Goal: Transaction & Acquisition: Book appointment/travel/reservation

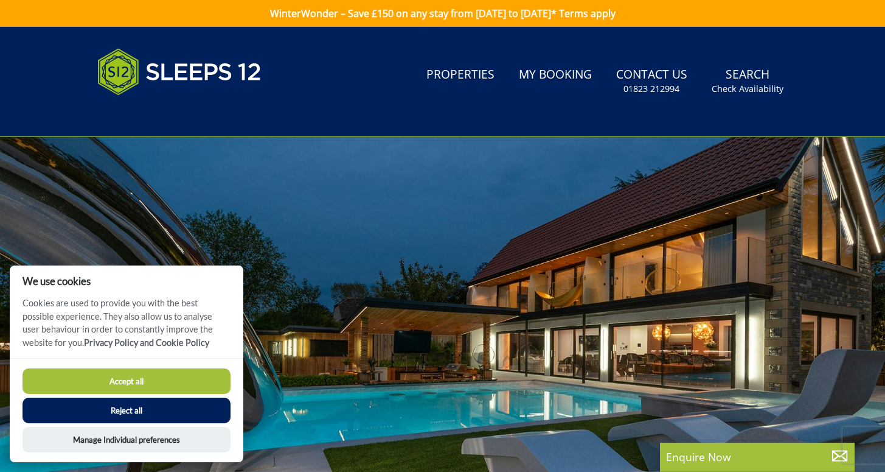
click at [192, 411] on button "Reject all" at bounding box center [127, 410] width 208 height 26
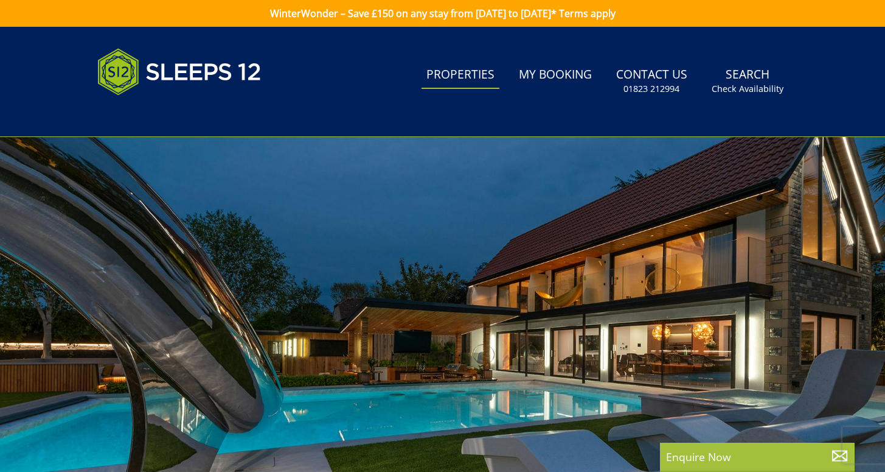
click at [487, 77] on link "Properties" at bounding box center [461, 74] width 78 height 27
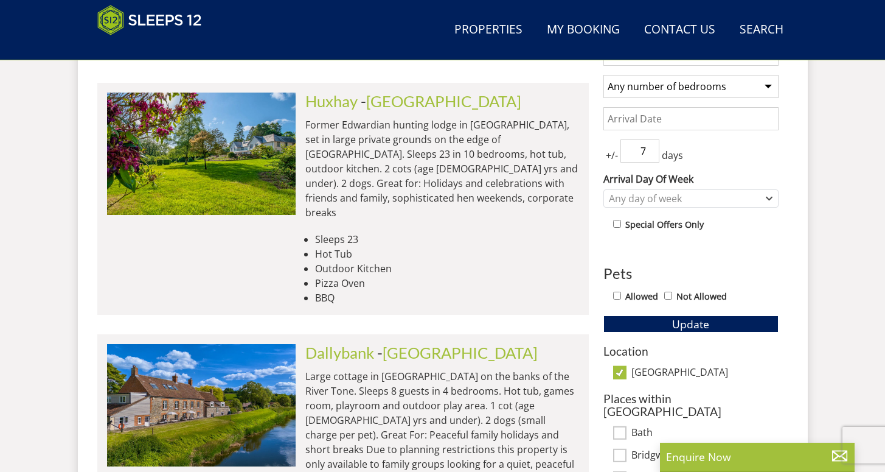
scroll to position [515, 0]
click at [344, 102] on link "Huxhay" at bounding box center [331, 101] width 52 height 18
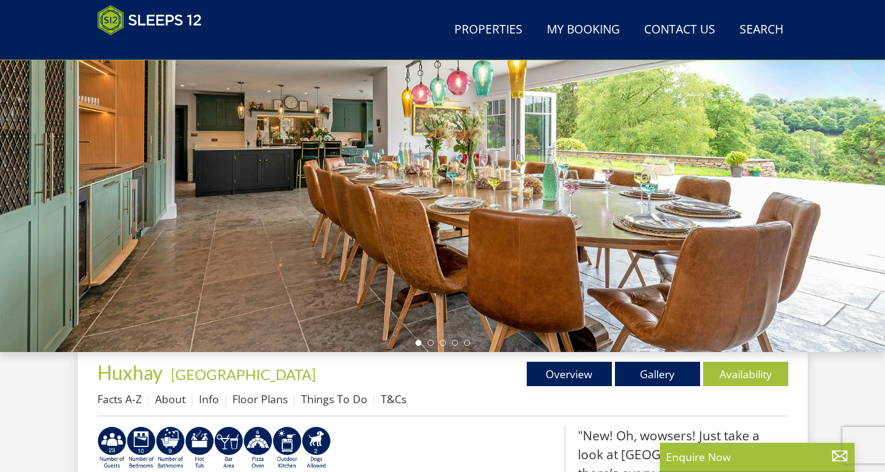
scroll to position [231, 0]
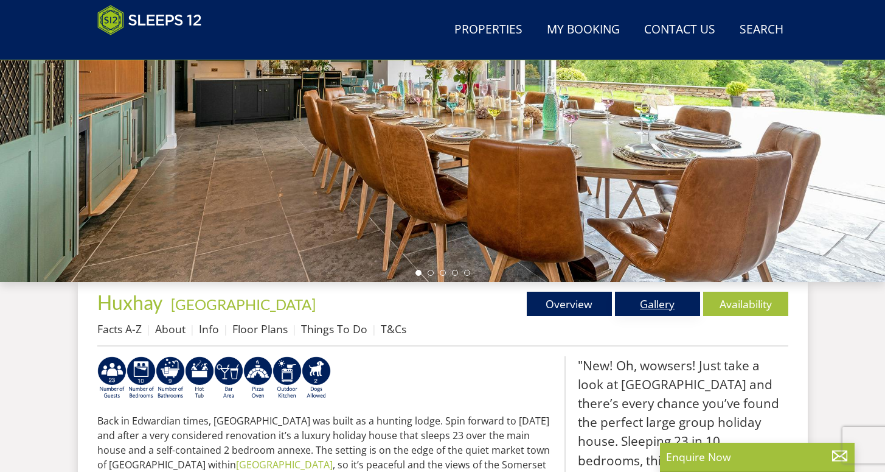
click at [658, 302] on link "Gallery" at bounding box center [657, 303] width 85 height 24
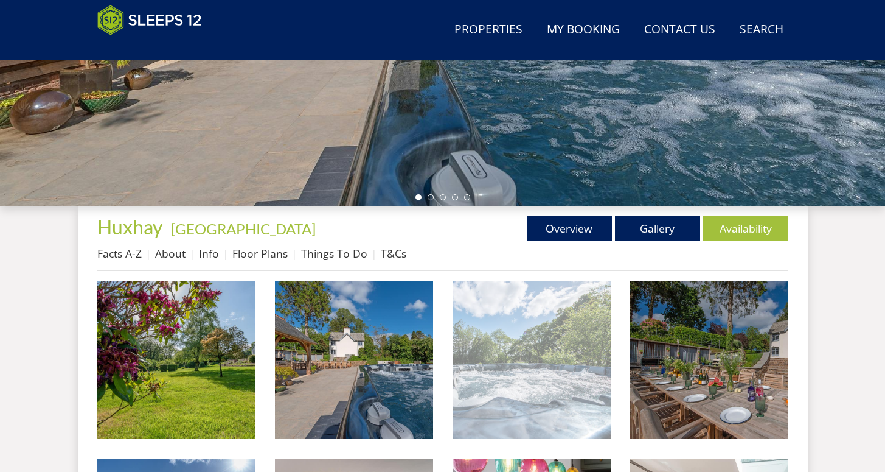
scroll to position [412, 0]
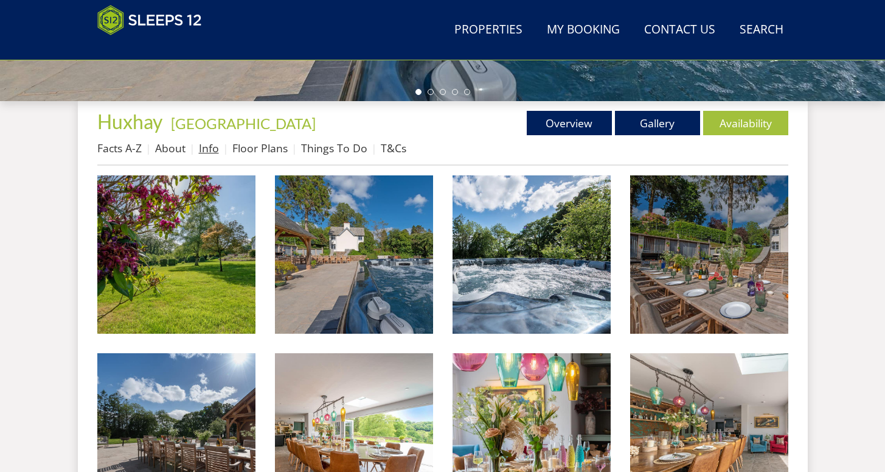
click at [209, 152] on link "Info" at bounding box center [209, 148] width 20 height 15
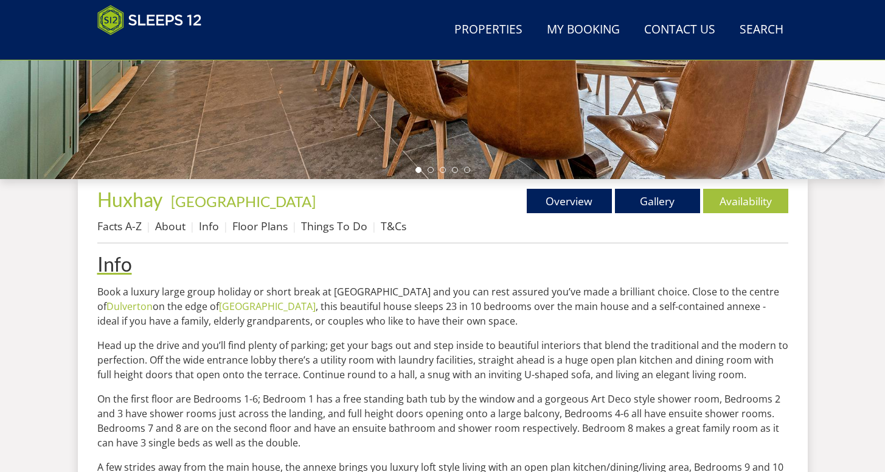
scroll to position [301, 0]
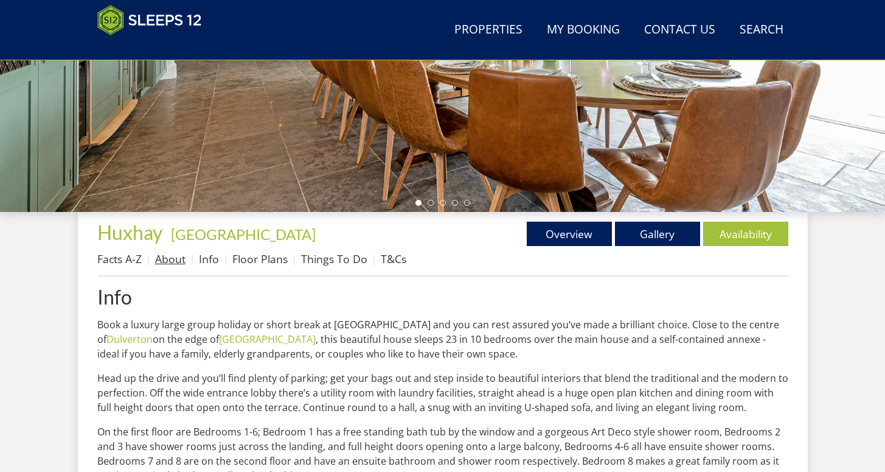
click at [184, 259] on link "About" at bounding box center [170, 258] width 30 height 15
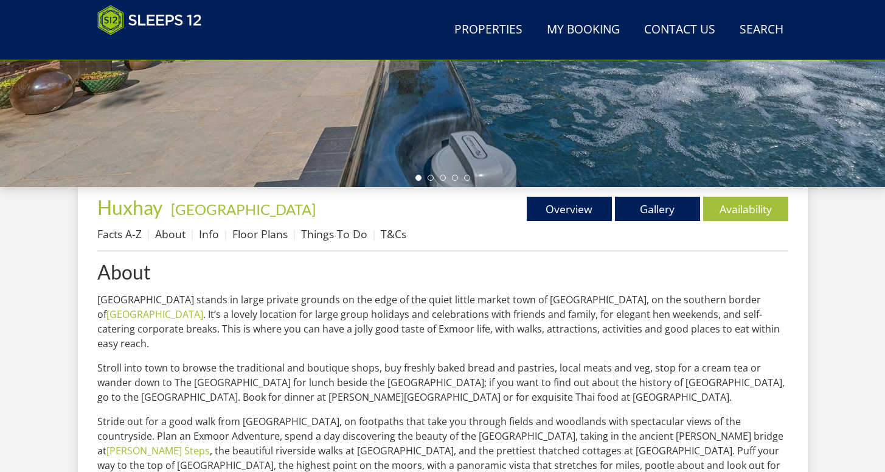
scroll to position [305, 0]
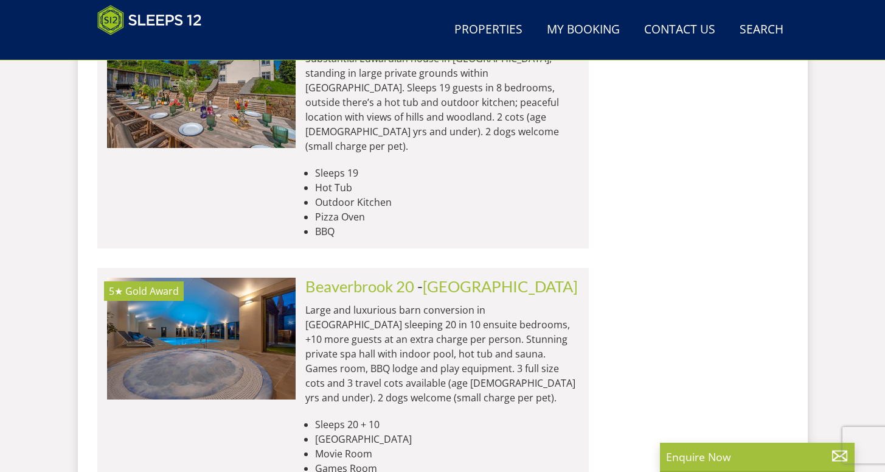
scroll to position [1382, 0]
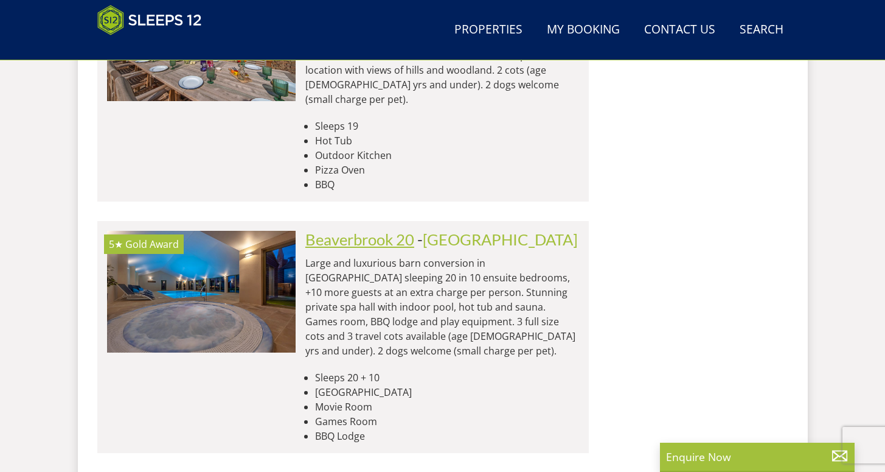
click at [364, 230] on link "Beaverbrook 20" at bounding box center [359, 239] width 109 height 18
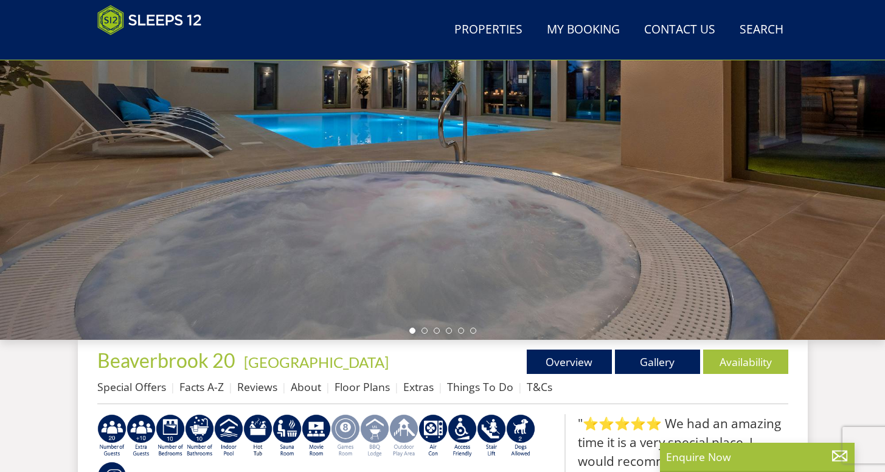
scroll to position [456, 0]
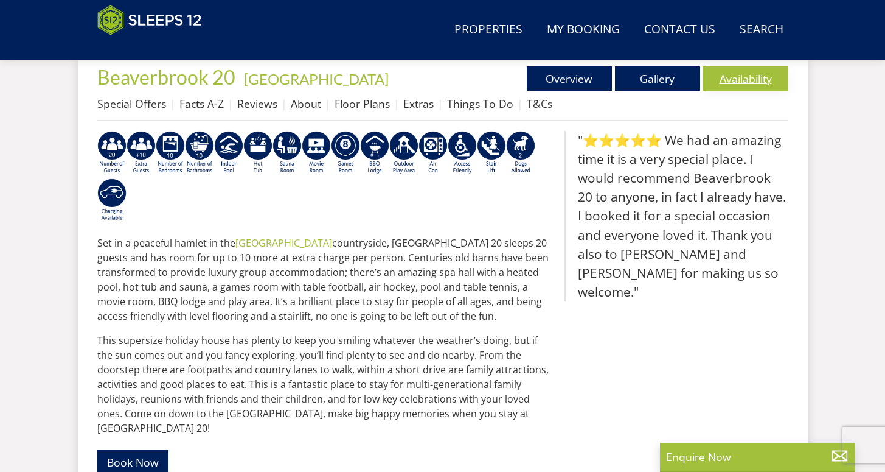
click at [745, 88] on link "Availability" at bounding box center [745, 78] width 85 height 24
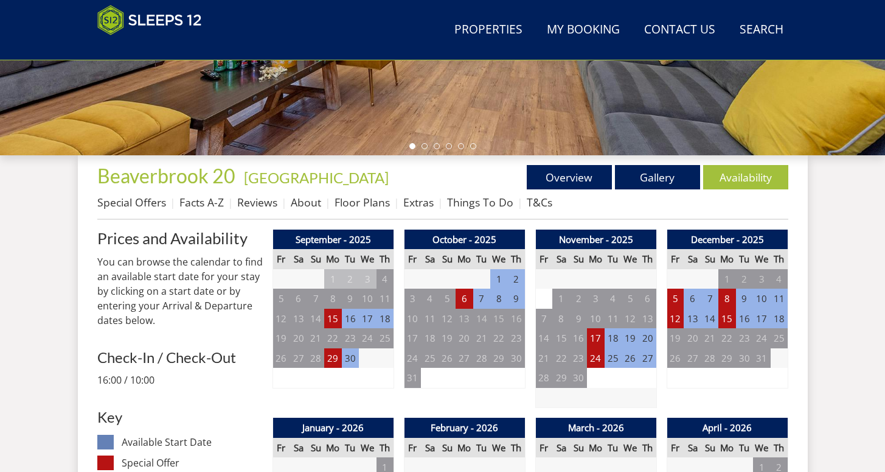
scroll to position [498, 0]
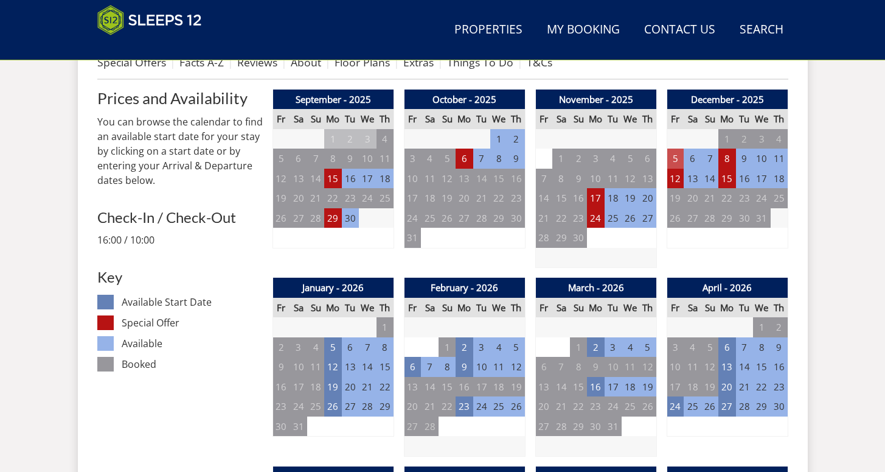
click at [680, 158] on td "5" at bounding box center [675, 158] width 17 height 20
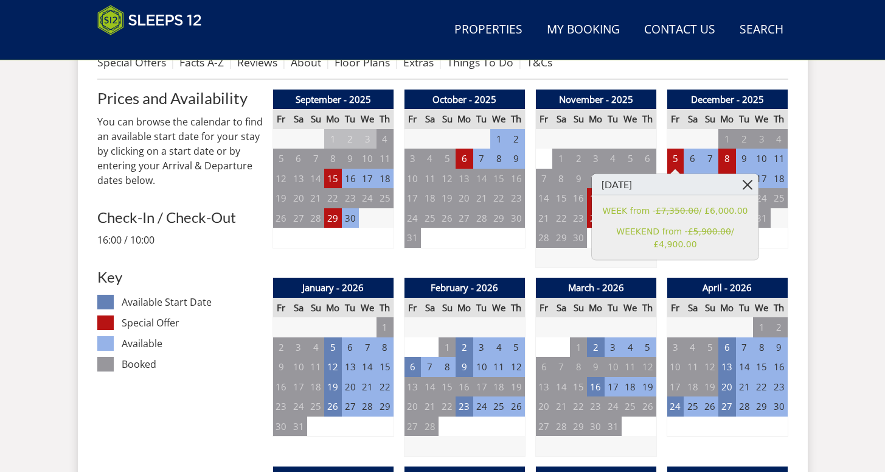
click at [753, 183] on link at bounding box center [748, 184] width 21 height 21
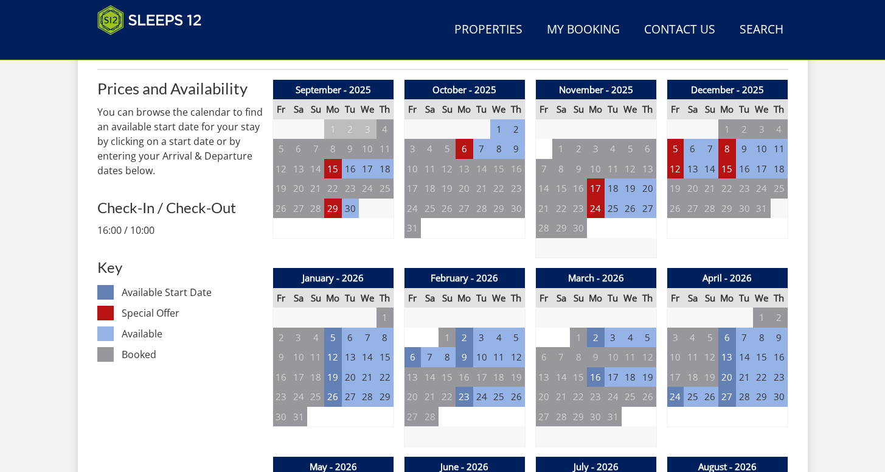
scroll to position [516, 0]
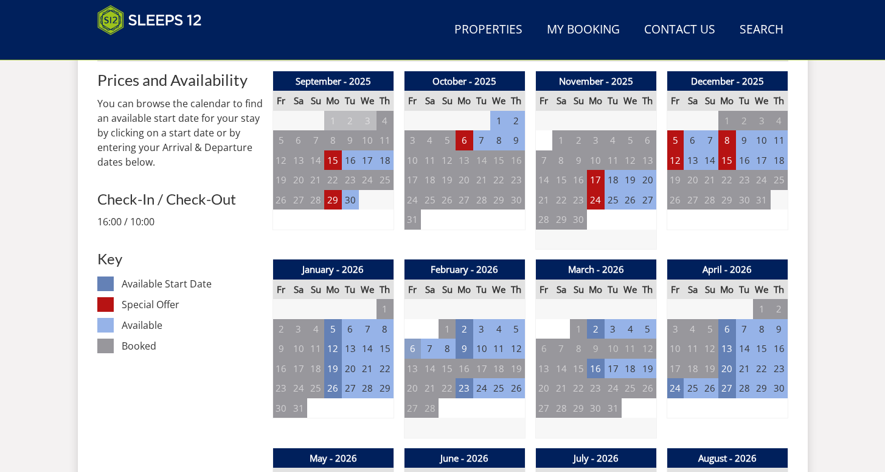
click at [408, 352] on td "6" at bounding box center [412, 348] width 17 height 20
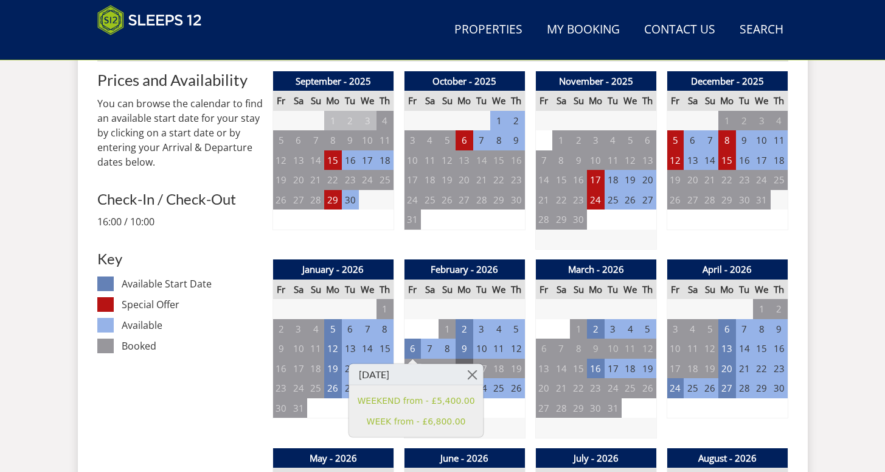
click at [469, 374] on link at bounding box center [472, 374] width 21 height 21
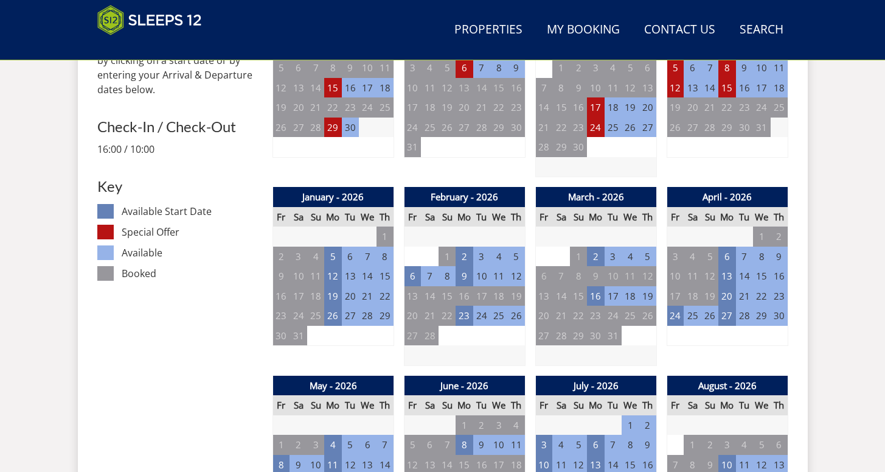
scroll to position [591, 0]
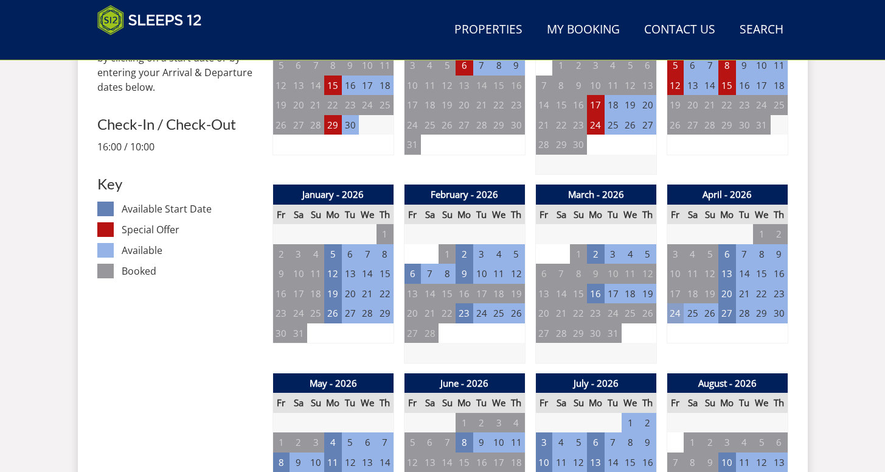
click at [677, 317] on td "24" at bounding box center [675, 313] width 17 height 20
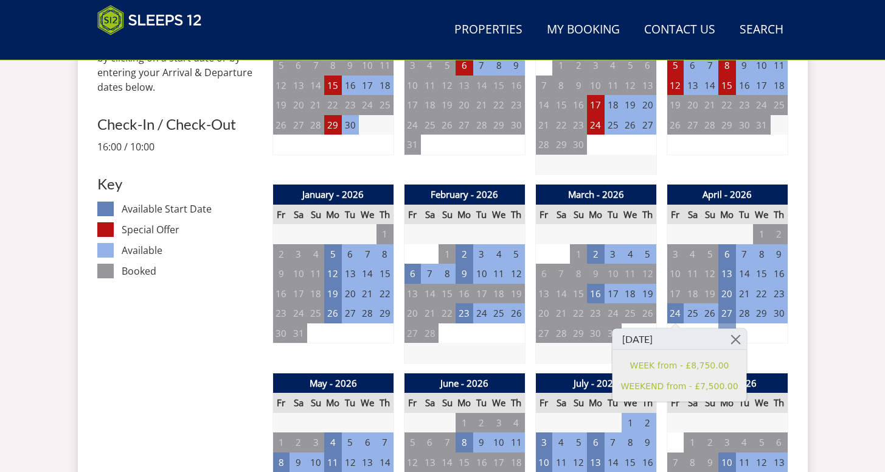
click at [726, 337] on link at bounding box center [735, 339] width 21 height 21
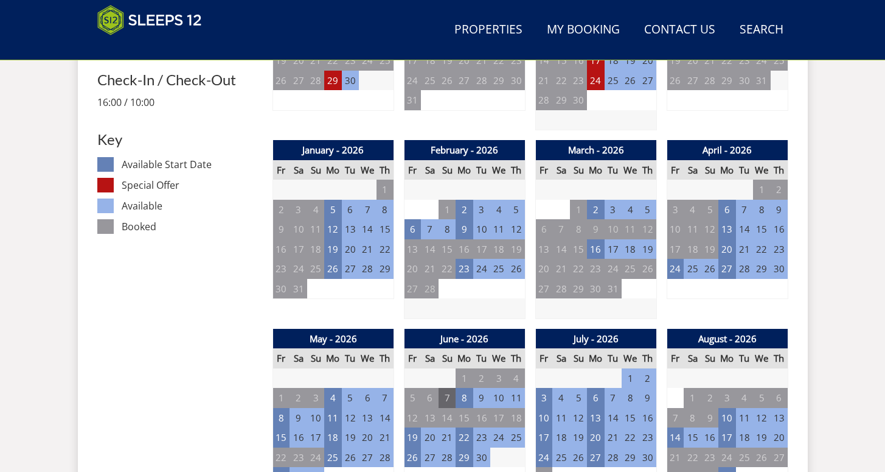
scroll to position [637, 0]
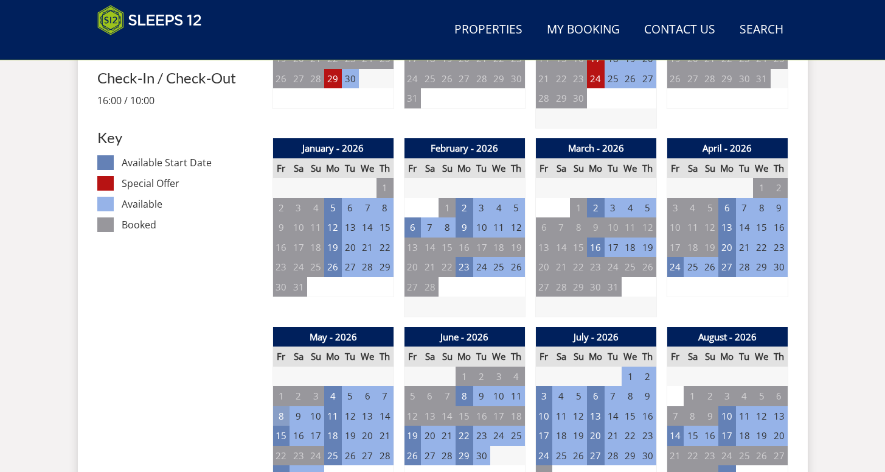
click at [284, 414] on td "8" at bounding box center [281, 416] width 17 height 20
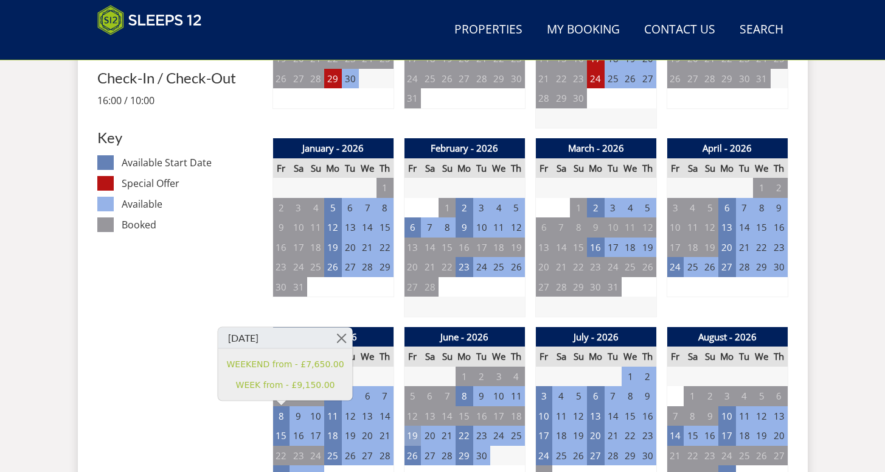
click at [413, 431] on td "19" at bounding box center [412, 435] width 17 height 20
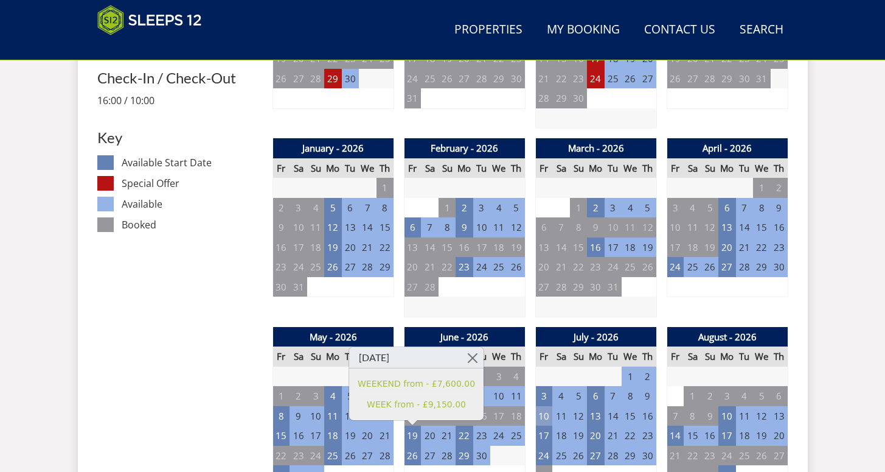
click at [548, 416] on td "10" at bounding box center [544, 416] width 17 height 20
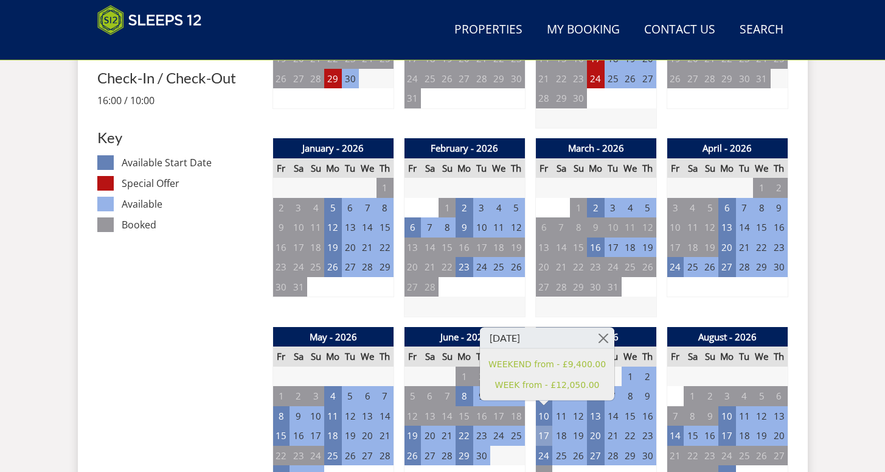
click at [541, 436] on td "17" at bounding box center [544, 435] width 17 height 20
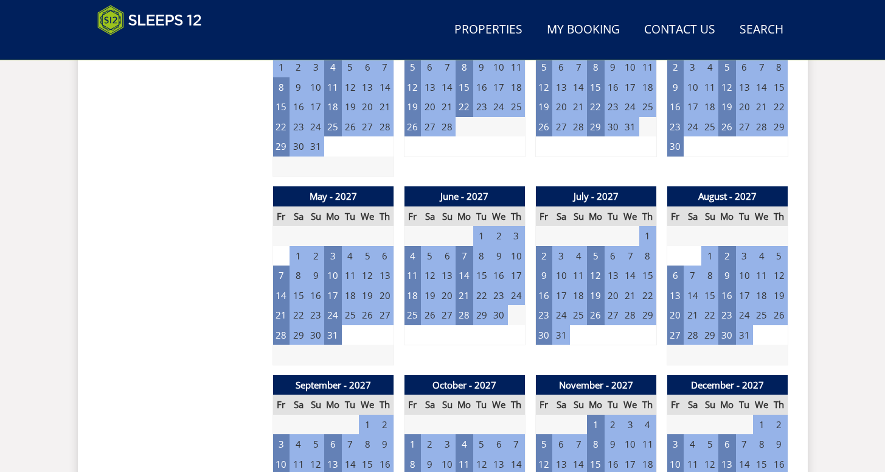
scroll to position [1596, 0]
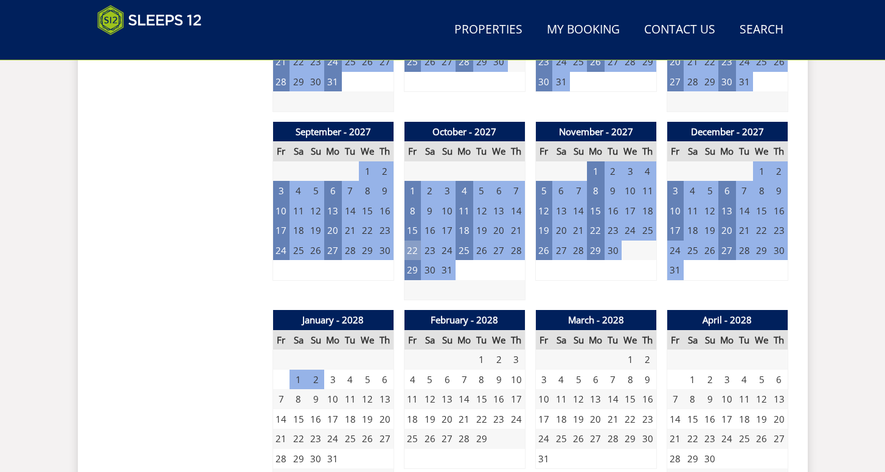
click at [413, 250] on td "22" at bounding box center [412, 250] width 17 height 20
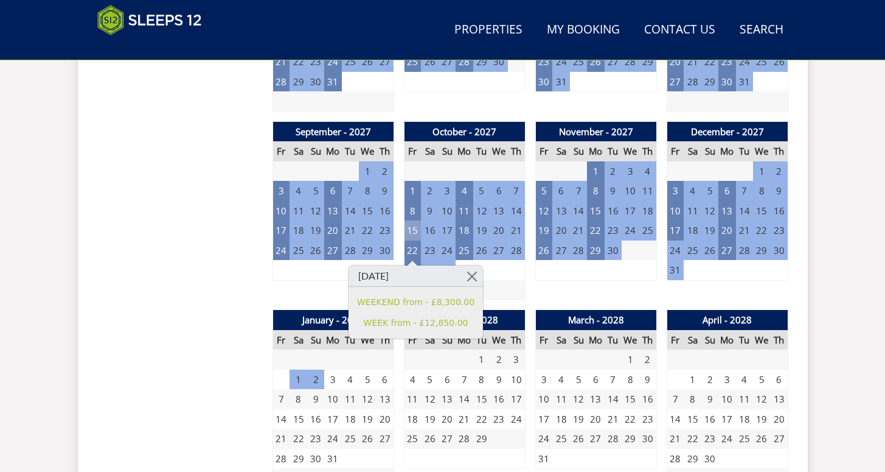
click at [410, 225] on td "15" at bounding box center [412, 230] width 17 height 20
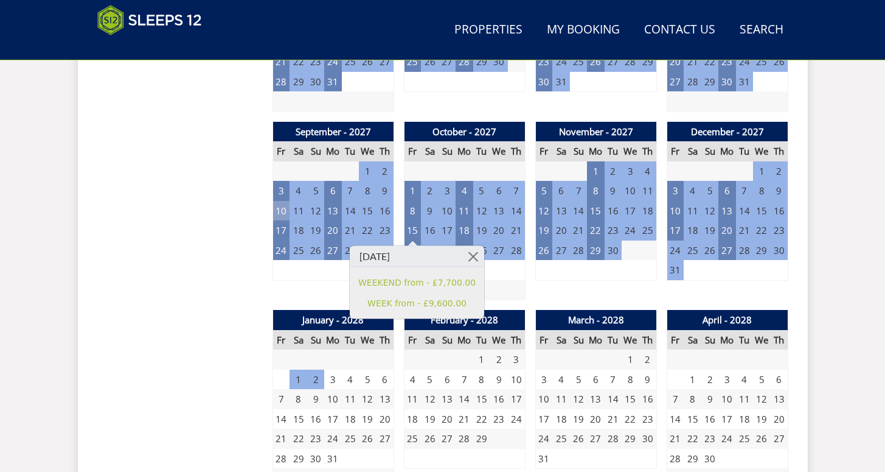
click at [280, 213] on td "10" at bounding box center [281, 211] width 17 height 20
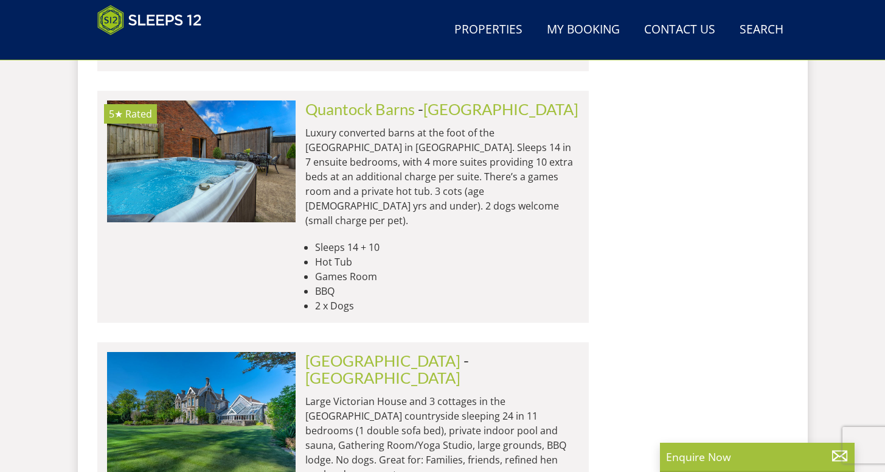
scroll to position [2287, 0]
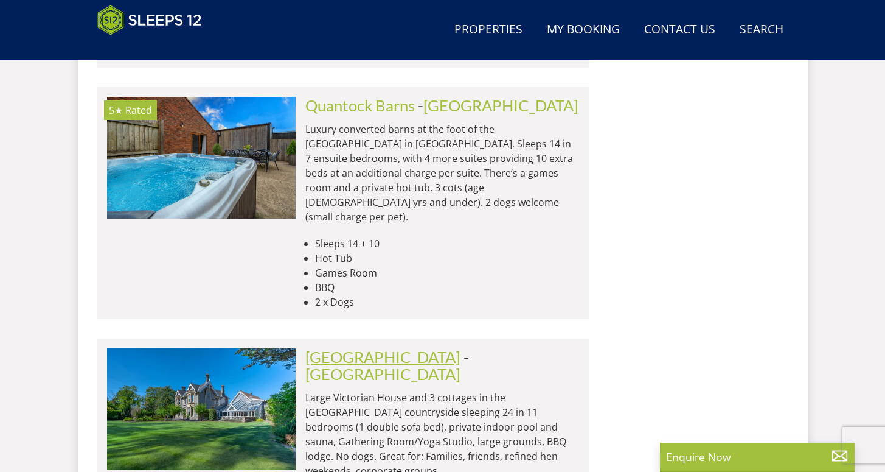
click at [310, 347] on link "[GEOGRAPHIC_DATA]" at bounding box center [382, 356] width 155 height 18
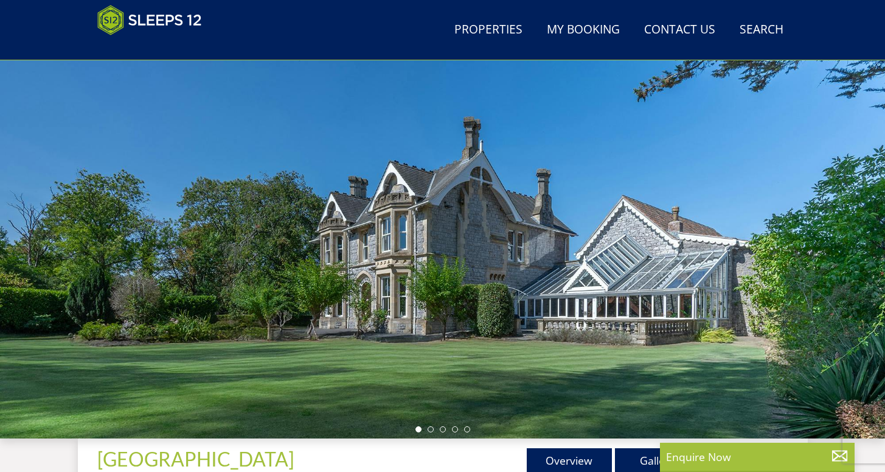
scroll to position [231, 0]
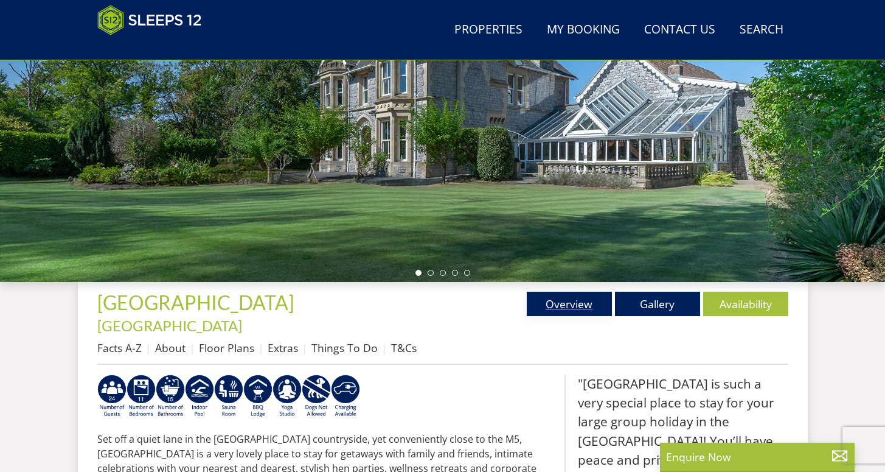
click at [610, 309] on link "Overview" at bounding box center [569, 303] width 85 height 24
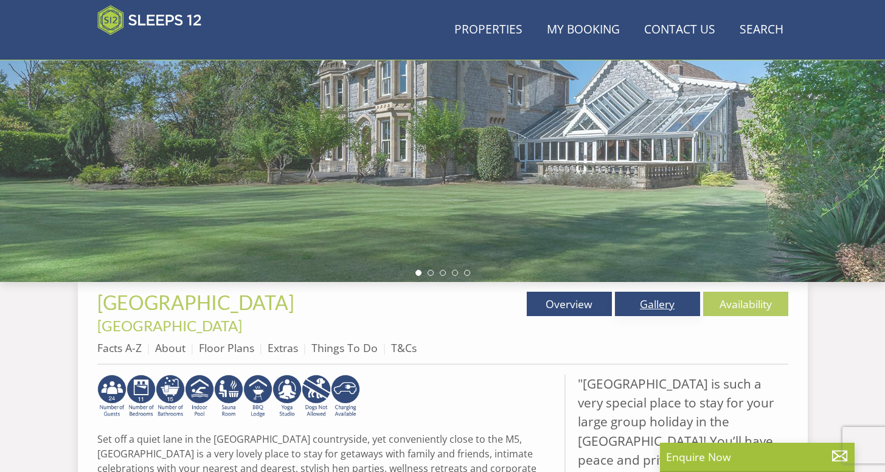
click at [643, 309] on link "Gallery" at bounding box center [657, 303] width 85 height 24
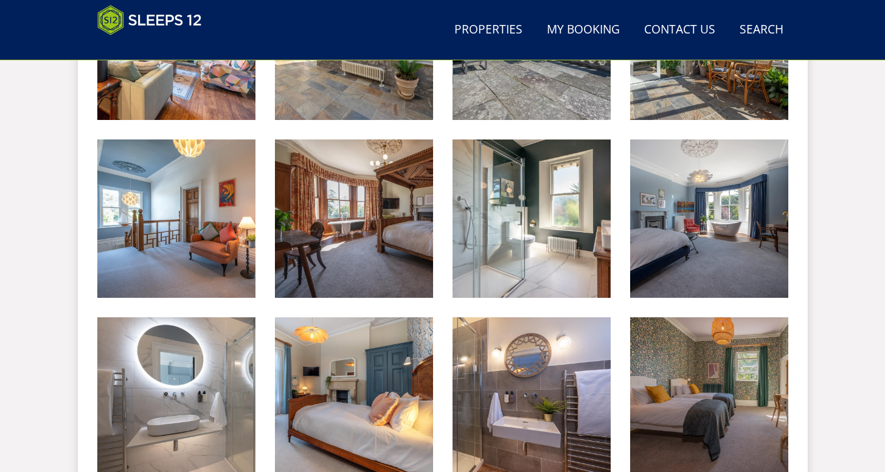
scroll to position [1339, 0]
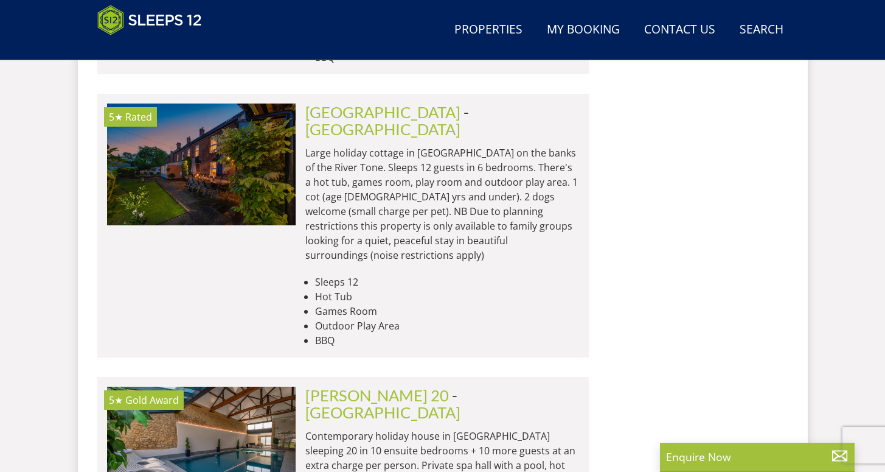
scroll to position [3338, 0]
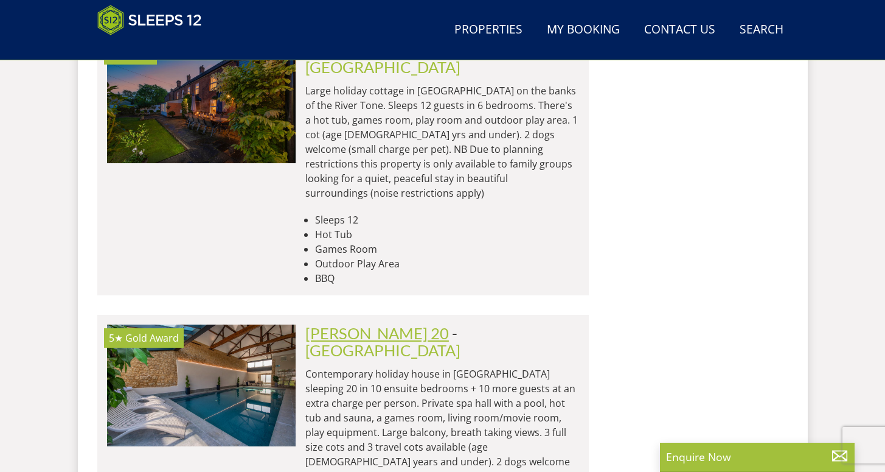
click at [326, 324] on link "[PERSON_NAME] 20" at bounding box center [377, 333] width 144 height 18
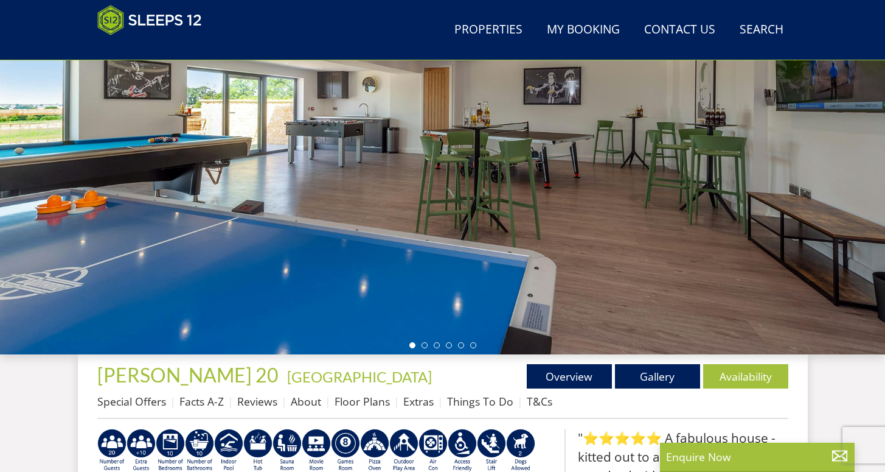
scroll to position [176, 0]
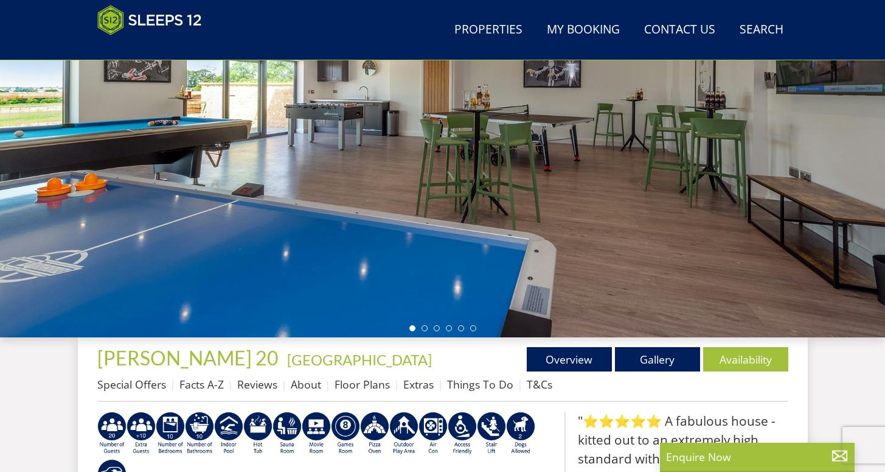
click at [502, 280] on div at bounding box center [442, 124] width 885 height 426
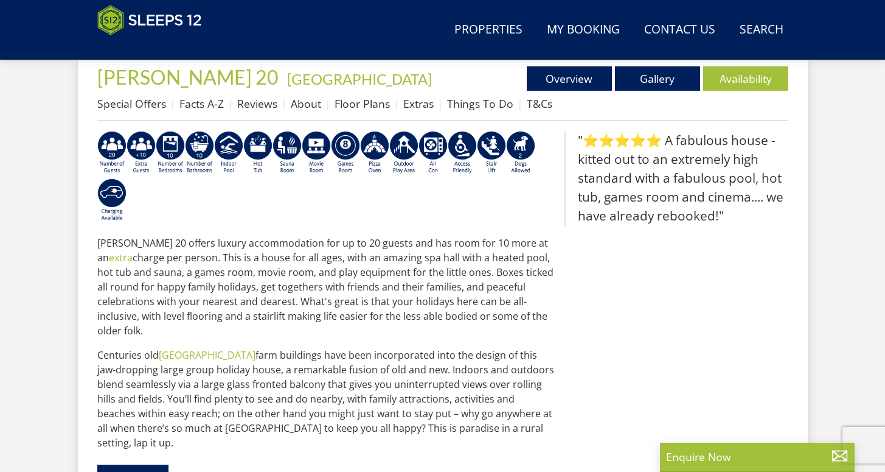
scroll to position [388, 0]
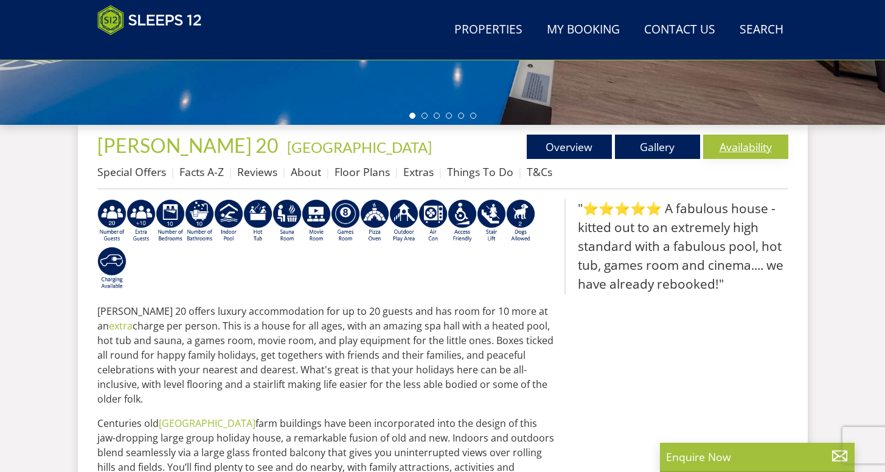
click at [736, 148] on link "Availability" at bounding box center [745, 146] width 85 height 24
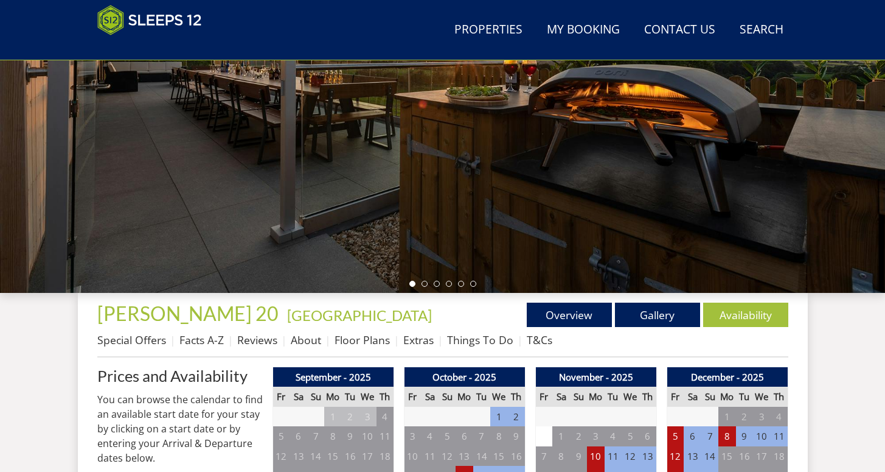
scroll to position [546, 0]
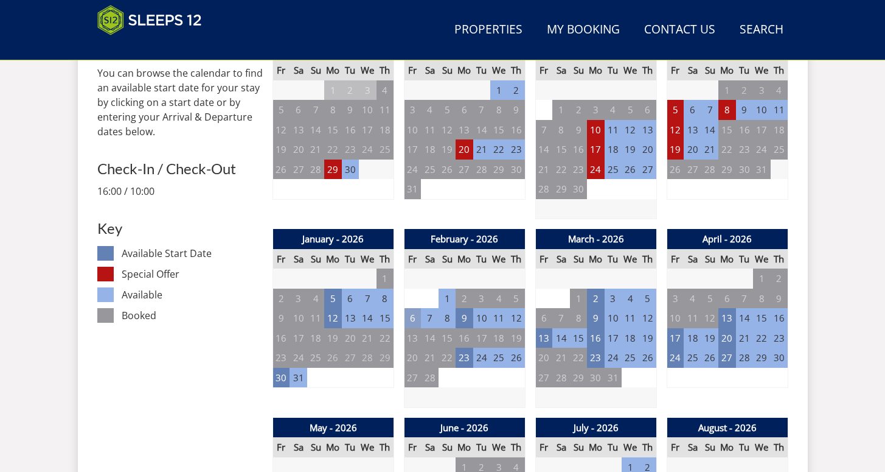
click at [413, 313] on td "6" at bounding box center [412, 318] width 17 height 20
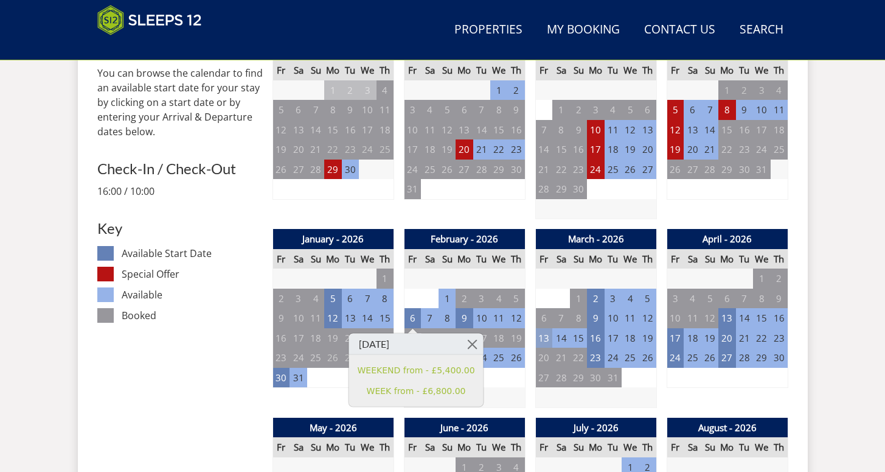
click at [543, 334] on td "13" at bounding box center [544, 338] width 17 height 20
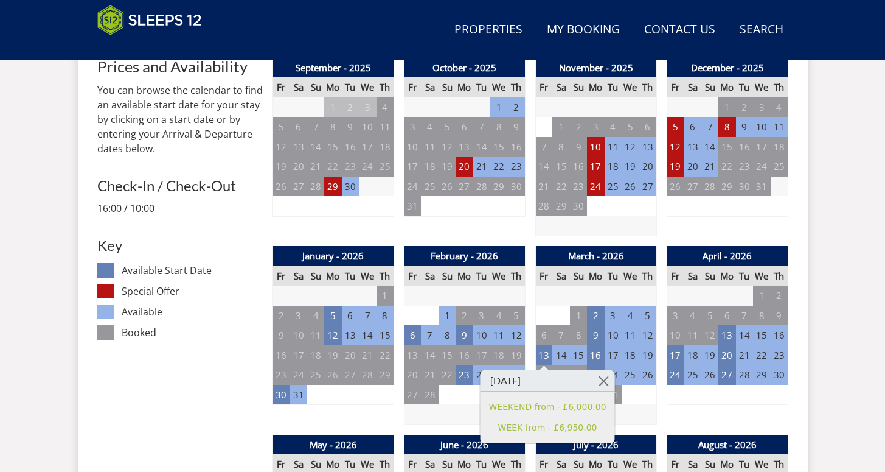
scroll to position [522, 0]
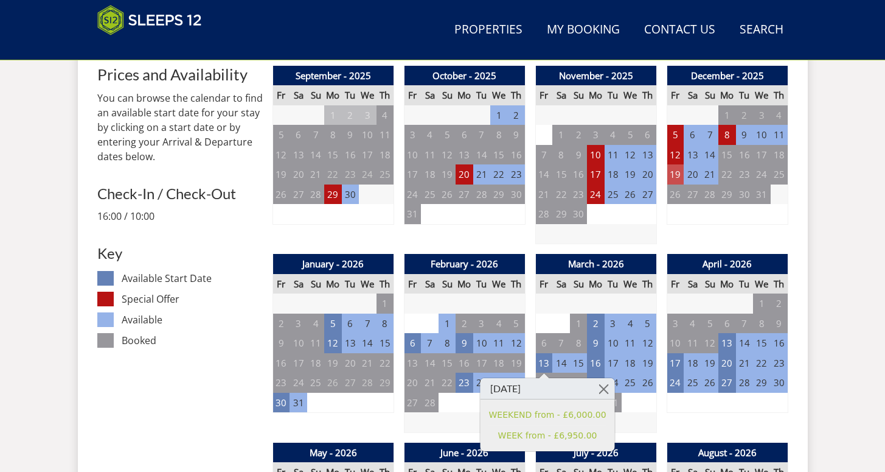
click at [674, 178] on td "19" at bounding box center [675, 174] width 17 height 20
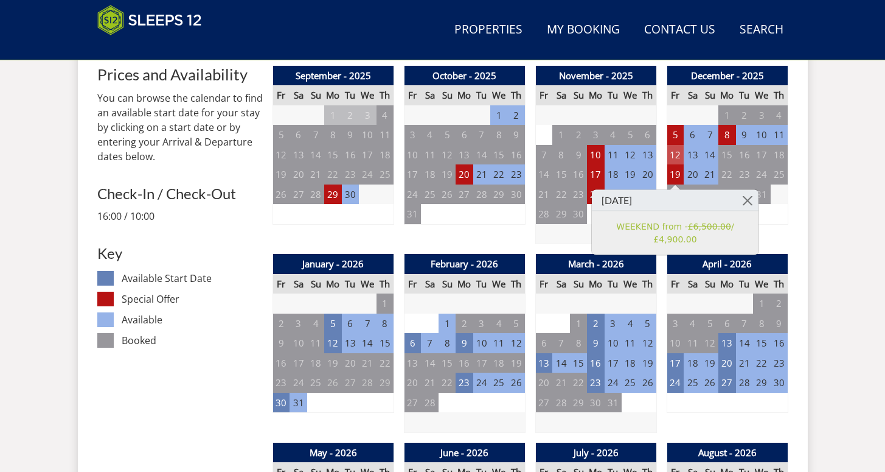
click at [675, 158] on td "12" at bounding box center [675, 155] width 17 height 20
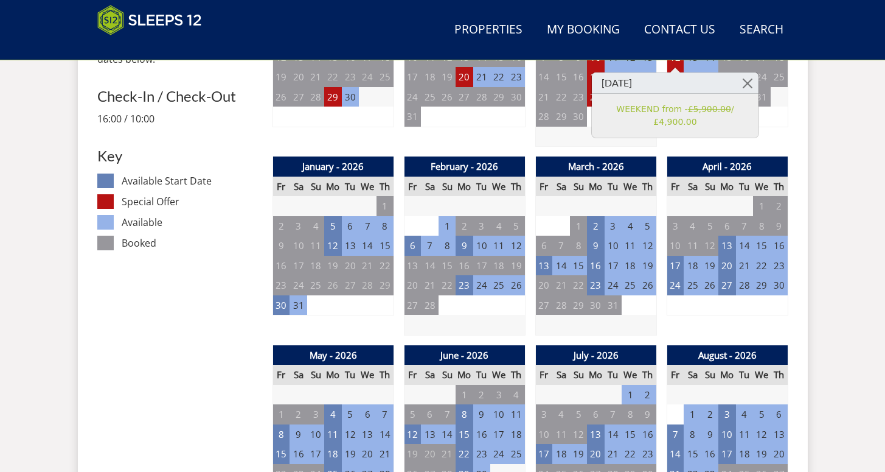
scroll to position [619, 0]
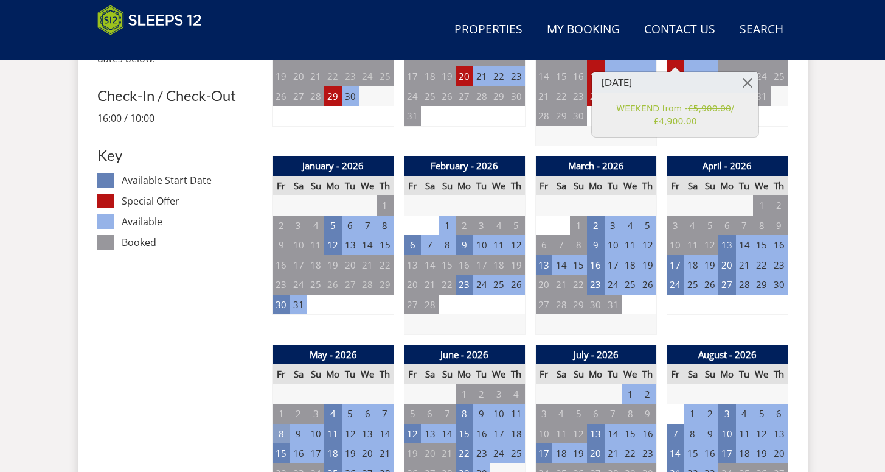
click at [282, 425] on td "8" at bounding box center [281, 434] width 17 height 20
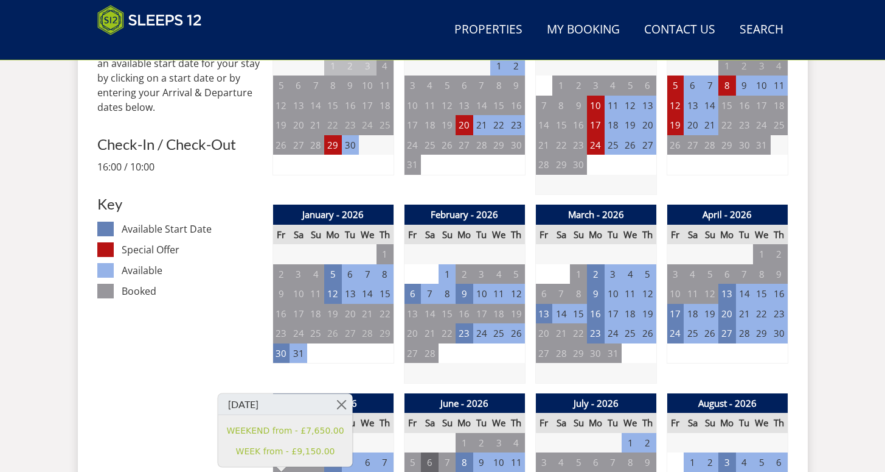
scroll to position [559, 0]
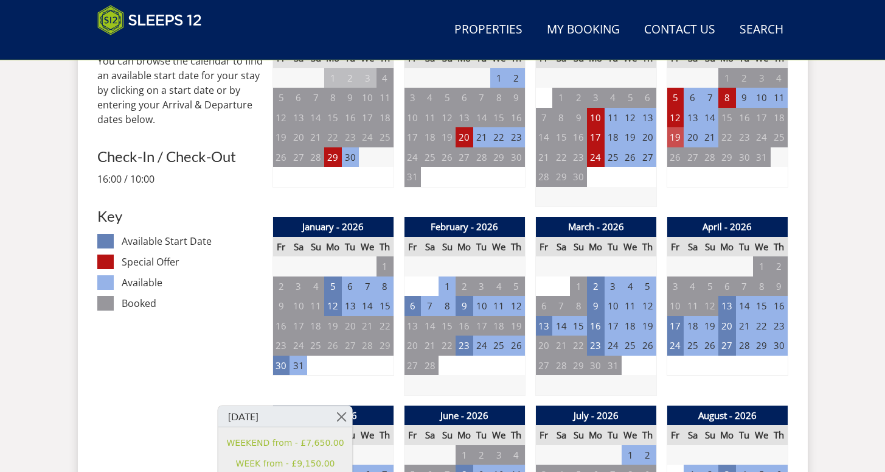
click at [674, 141] on td "19" at bounding box center [675, 137] width 17 height 20
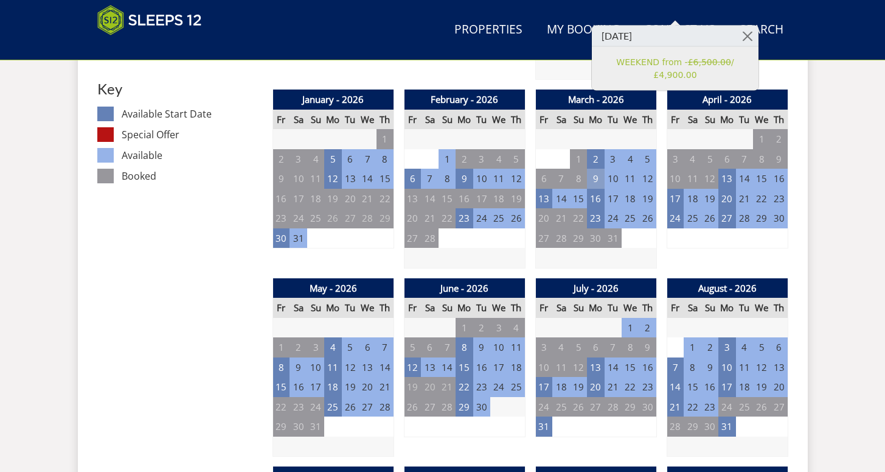
scroll to position [720, 0]
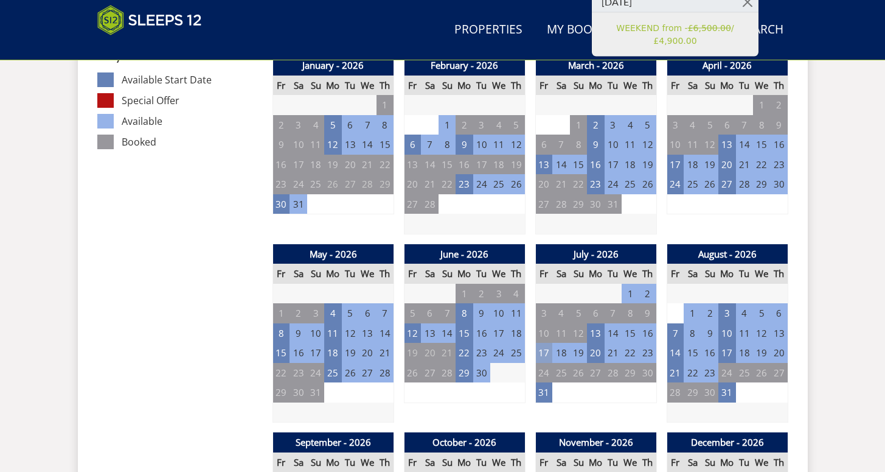
click at [550, 351] on td "17" at bounding box center [544, 353] width 17 height 20
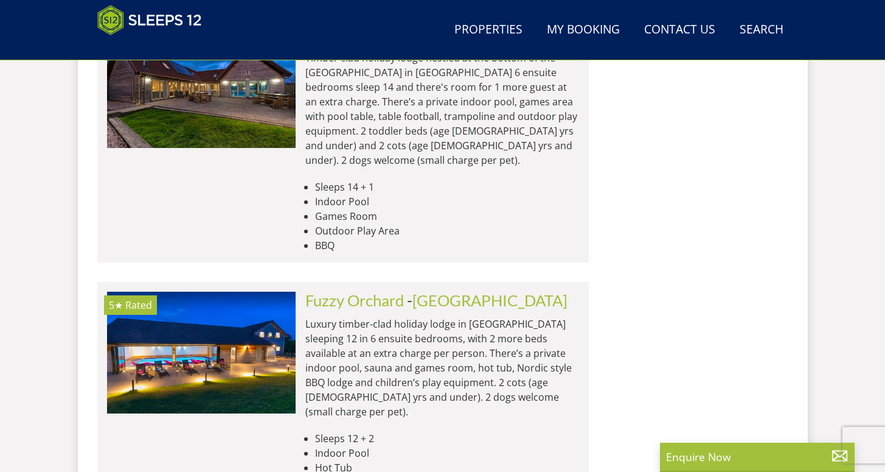
scroll to position [4069, 0]
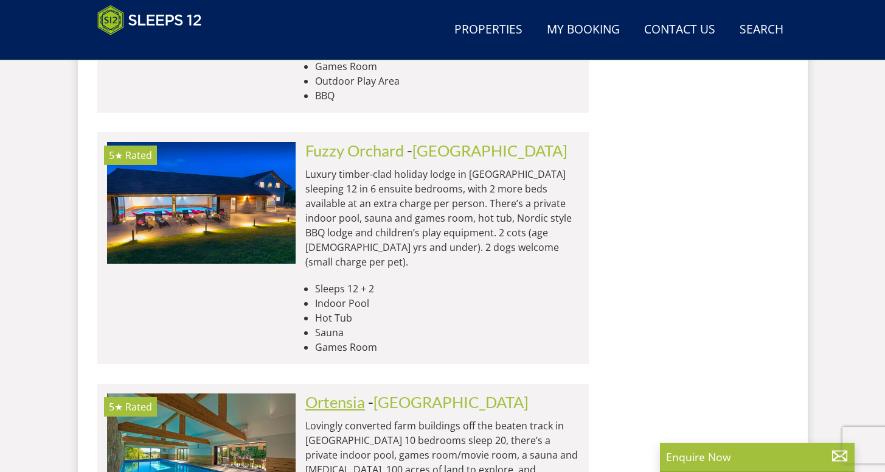
click at [318, 393] on link "Ortensia" at bounding box center [335, 402] width 60 height 18
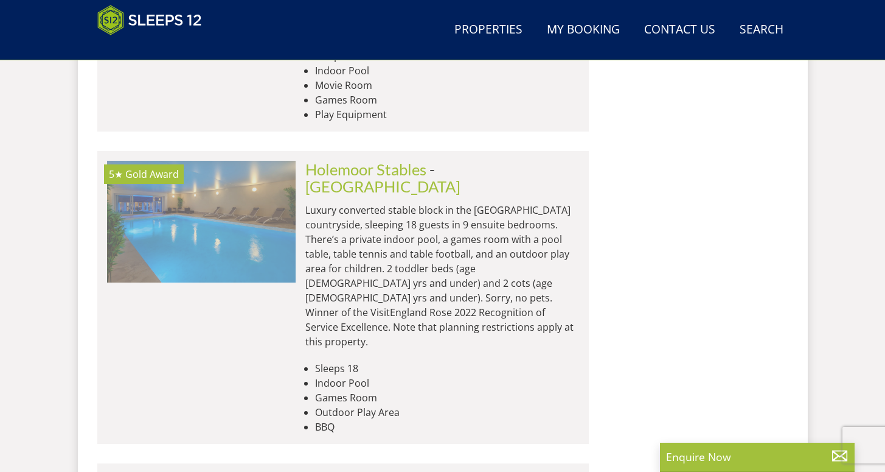
scroll to position [5369, 0]
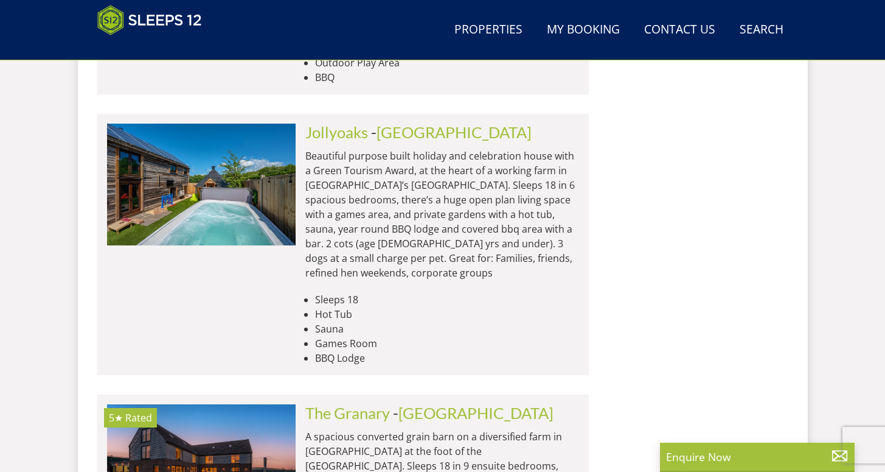
scroll to position [5398, 0]
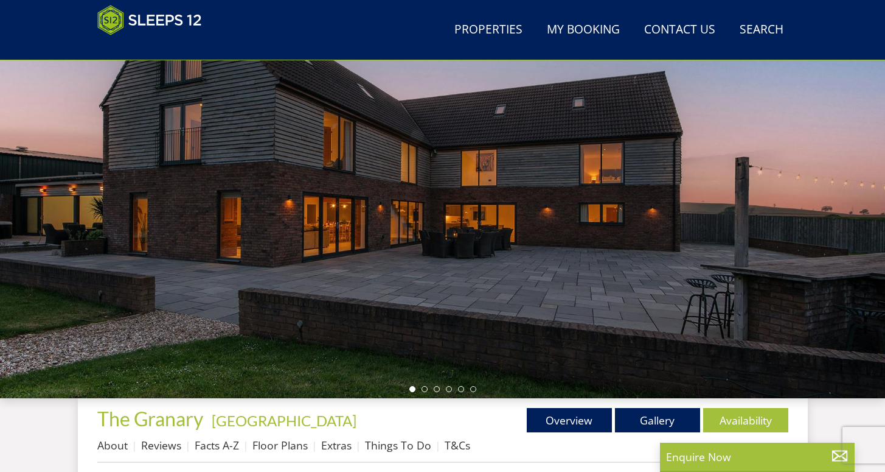
scroll to position [160, 0]
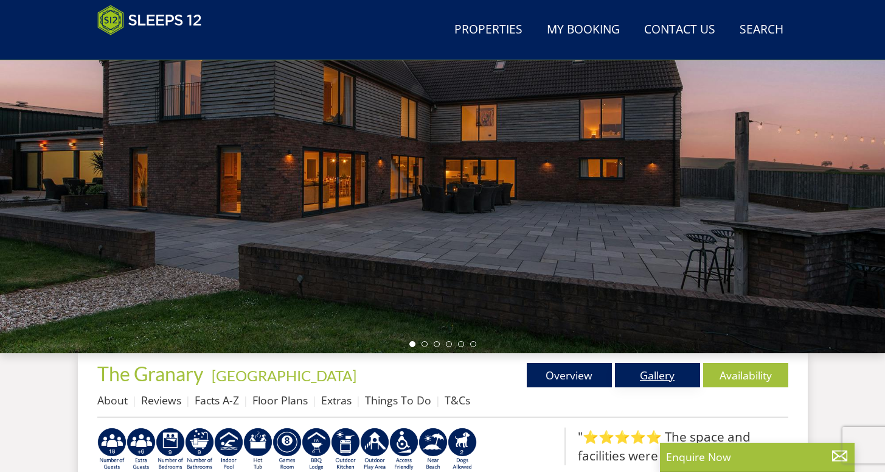
click at [646, 375] on link "Gallery" at bounding box center [657, 375] width 85 height 24
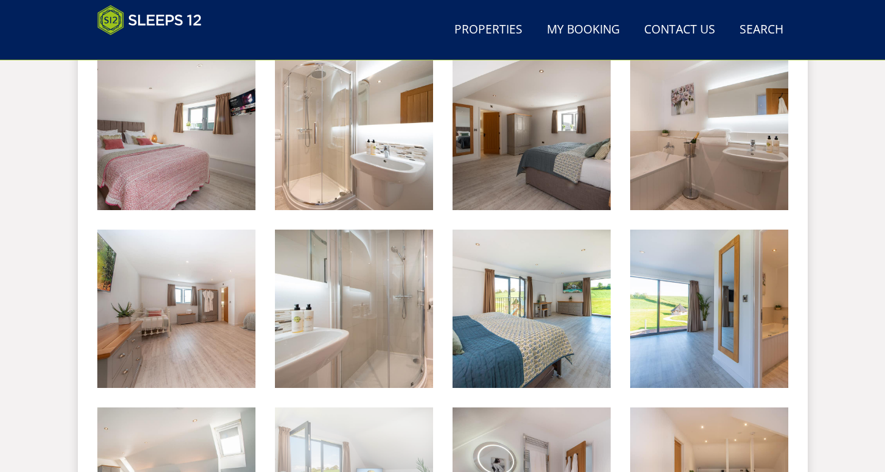
scroll to position [1891, 0]
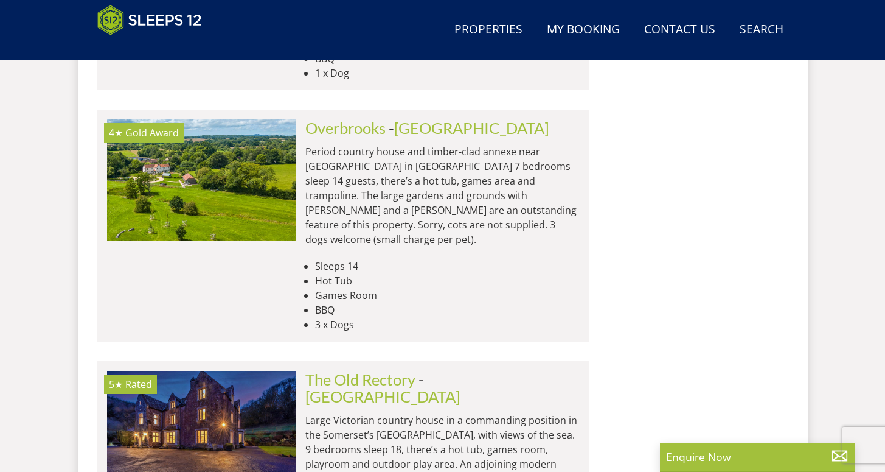
scroll to position [10197, 0]
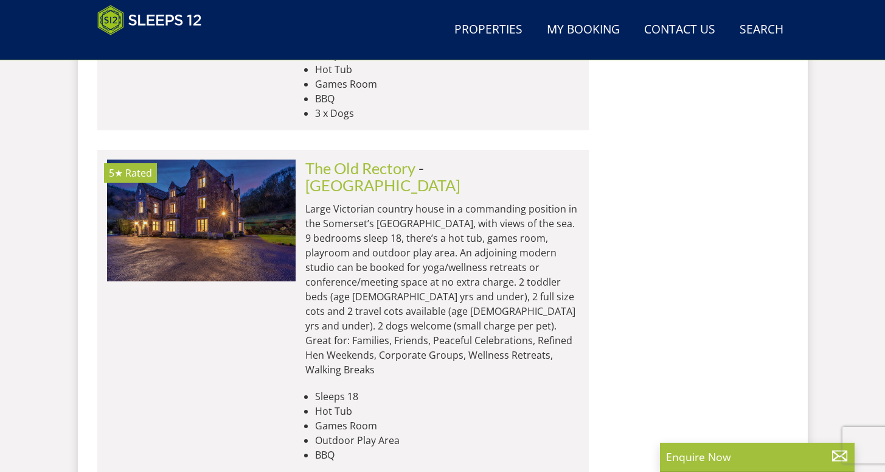
scroll to position [10137, 0]
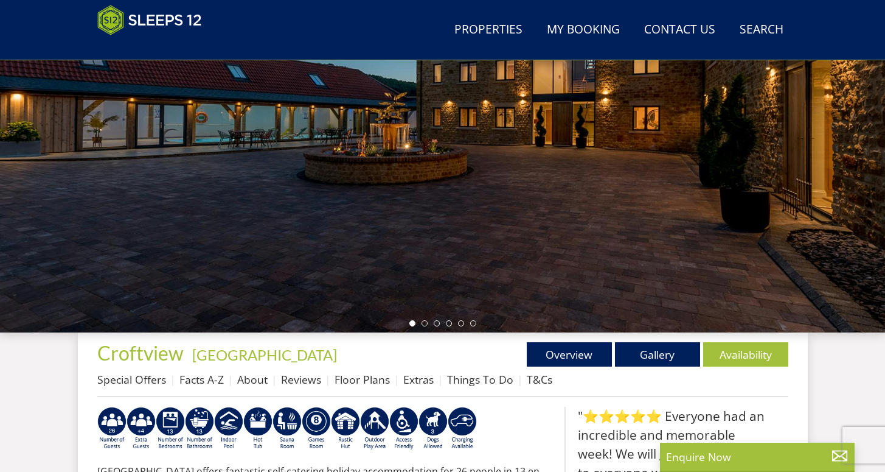
scroll to position [181, 0]
click at [657, 364] on link "Gallery" at bounding box center [657, 354] width 85 height 24
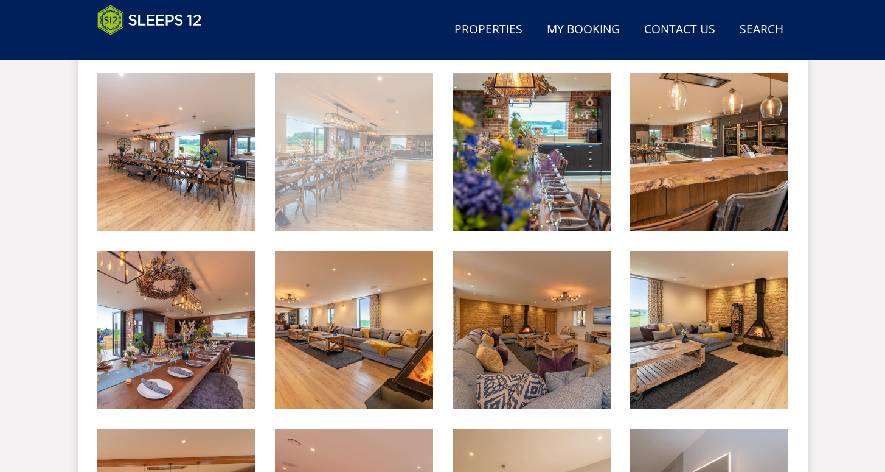
scroll to position [1052, 0]
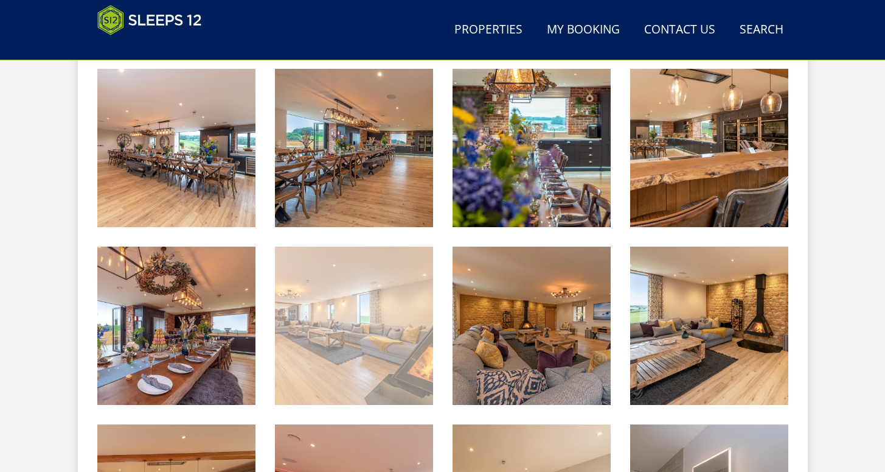
click at [317, 296] on img at bounding box center [354, 325] width 158 height 158
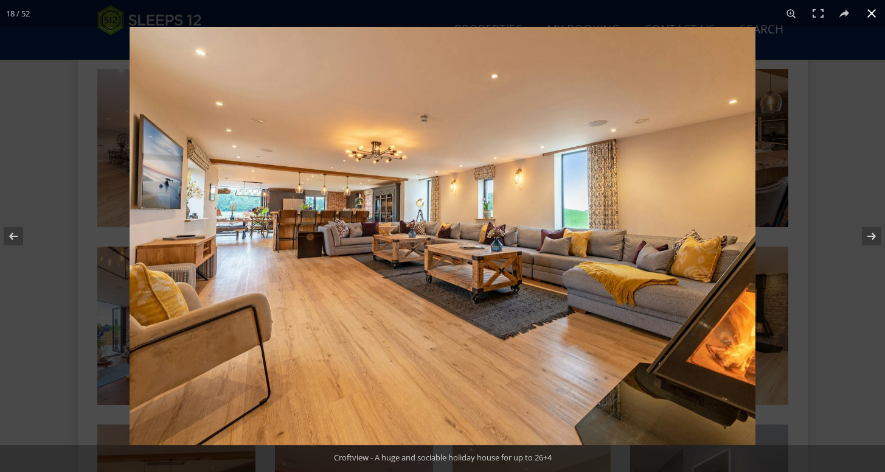
click at [874, 19] on button at bounding box center [872, 13] width 27 height 27
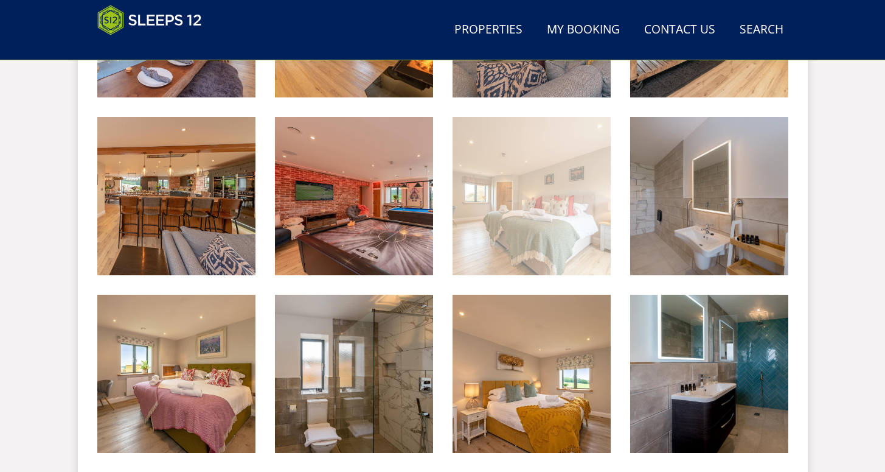
scroll to position [1369, 0]
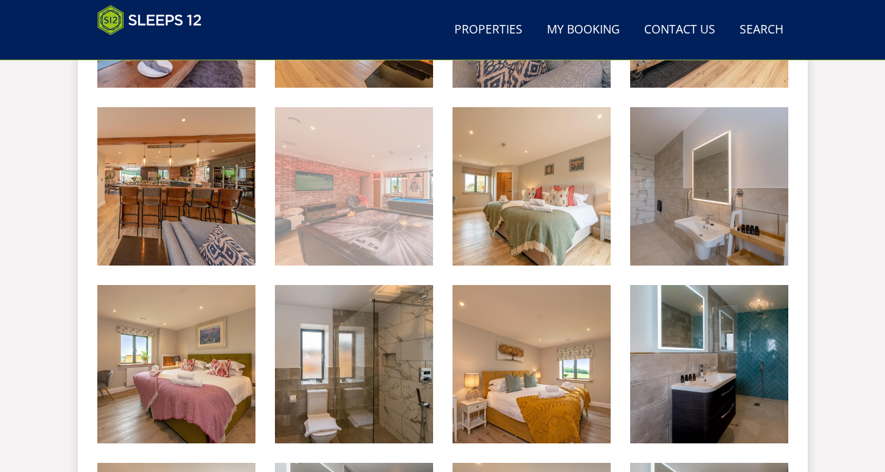
click at [377, 218] on img at bounding box center [354, 186] width 158 height 158
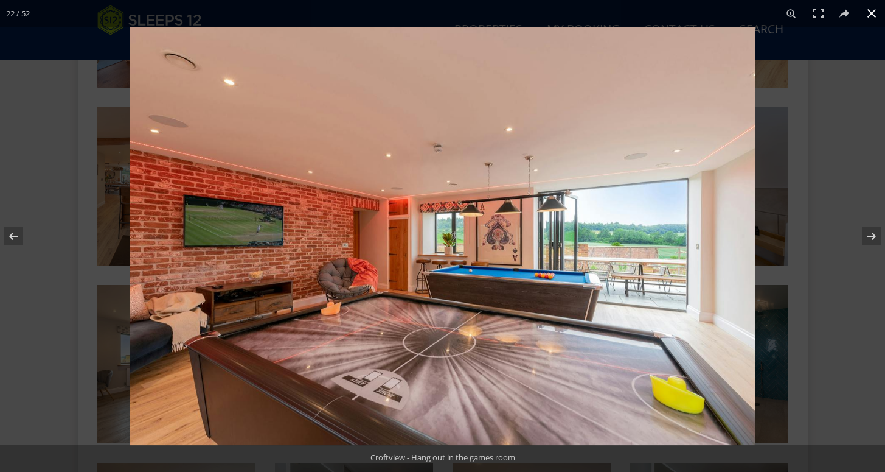
click at [874, 18] on button at bounding box center [872, 13] width 27 height 27
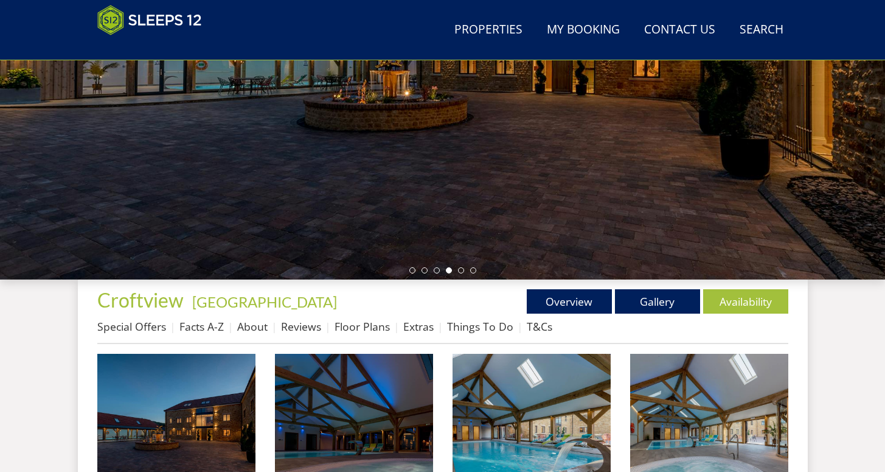
scroll to position [268, 0]
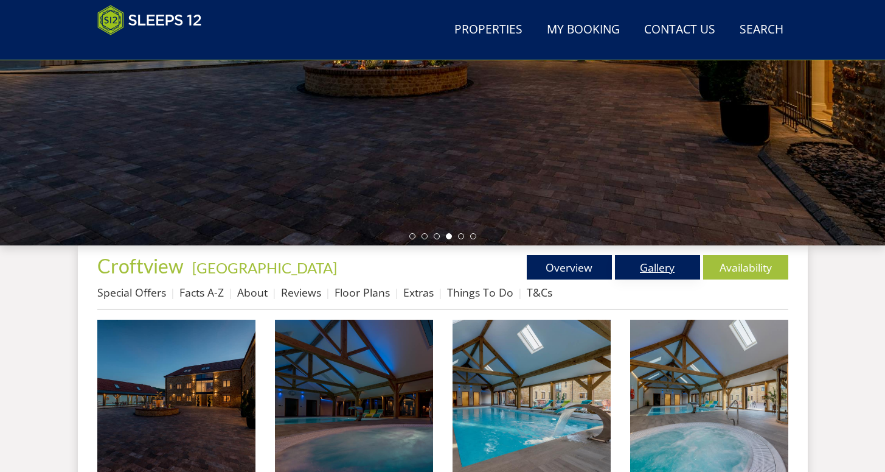
click at [635, 263] on link "Gallery" at bounding box center [657, 267] width 85 height 24
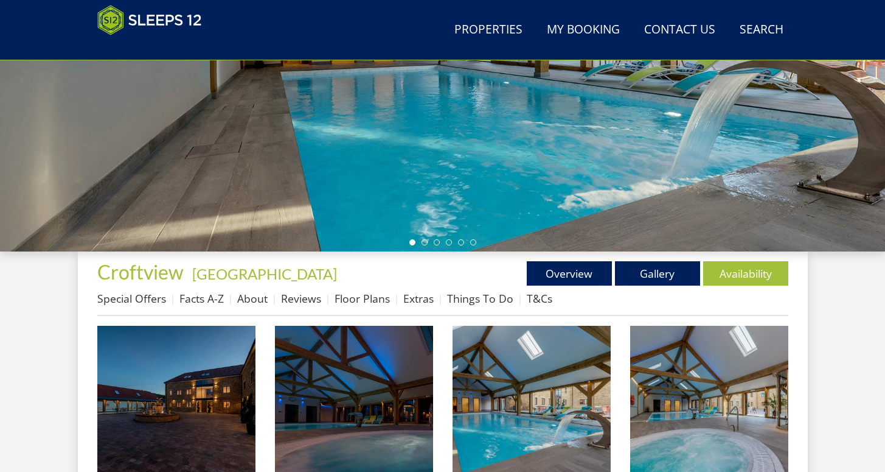
scroll to position [423, 0]
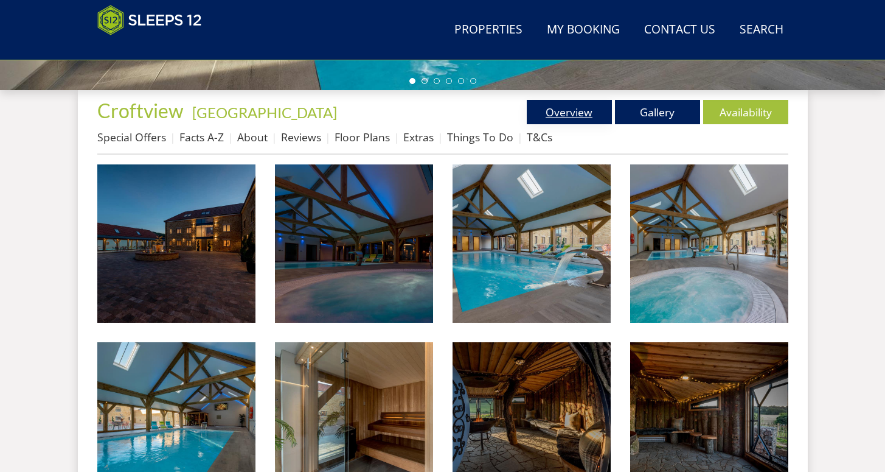
click at [570, 113] on link "Overview" at bounding box center [569, 112] width 85 height 24
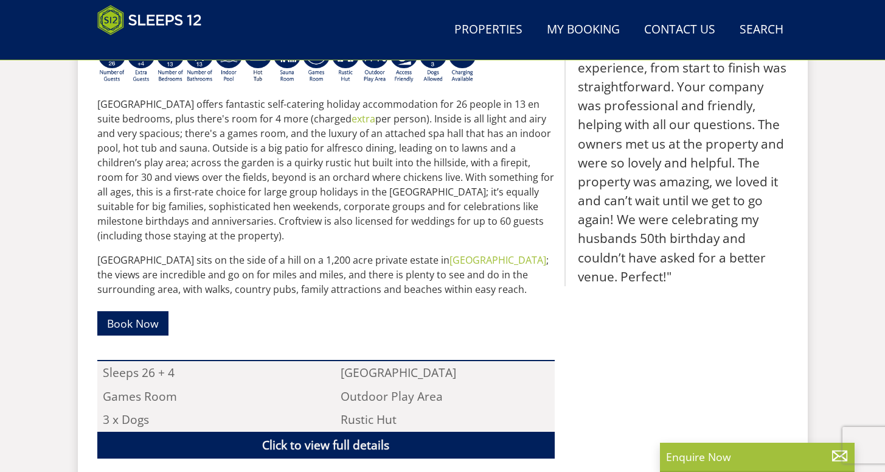
scroll to position [430, 0]
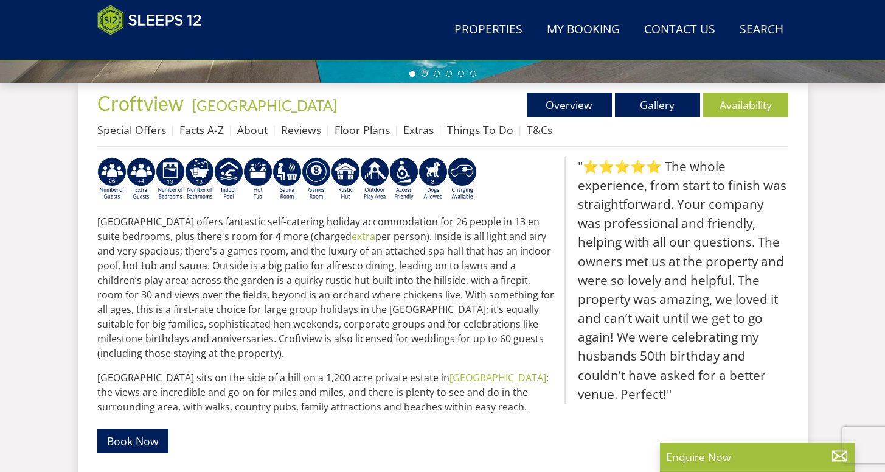
click at [362, 133] on link "Floor Plans" at bounding box center [362, 129] width 55 height 15
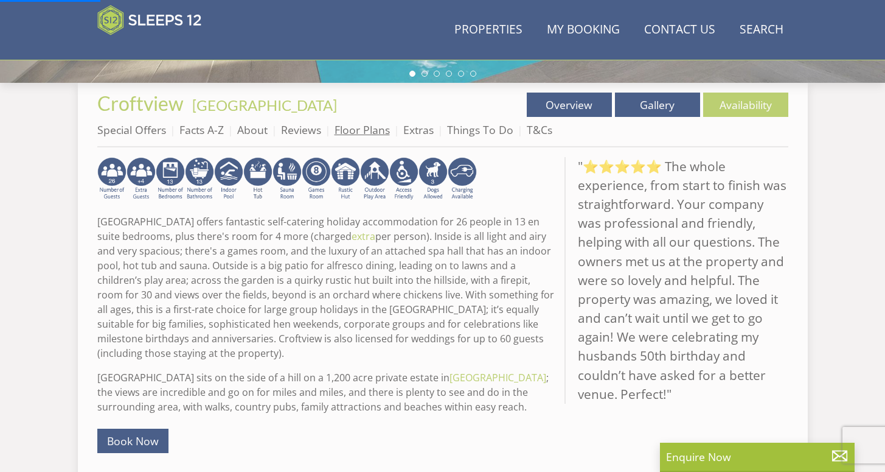
click at [362, 130] on link "Floor Plans" at bounding box center [362, 129] width 55 height 15
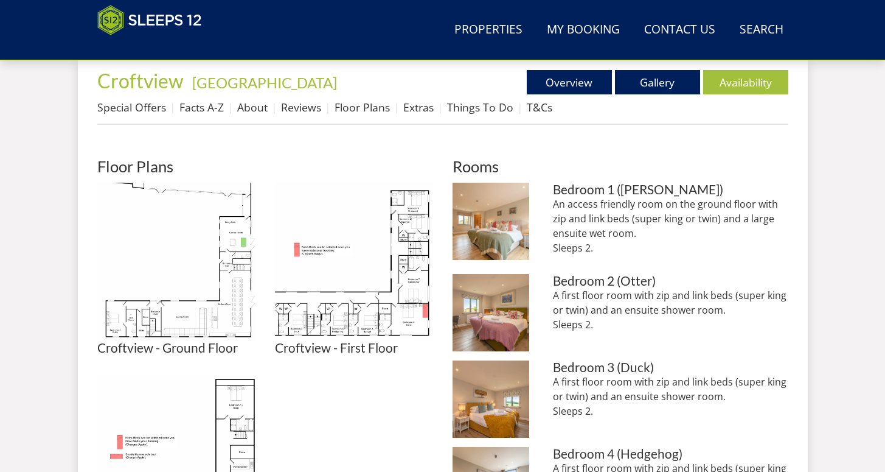
scroll to position [446, 0]
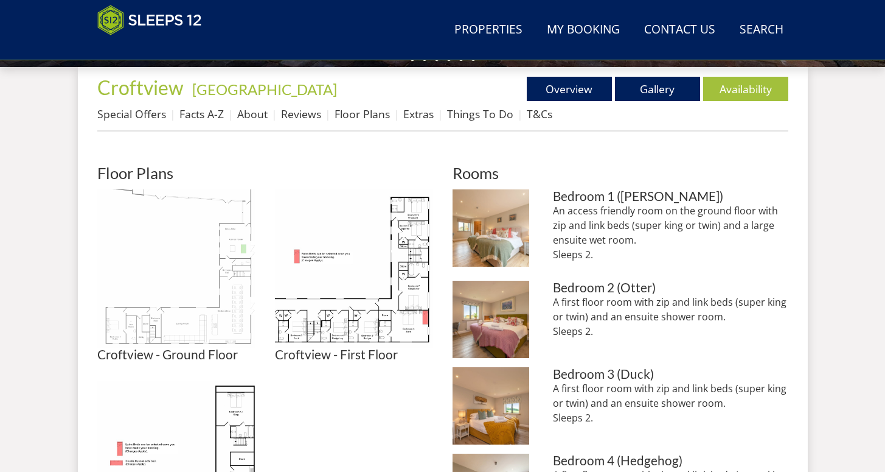
click at [239, 285] on img at bounding box center [176, 268] width 158 height 158
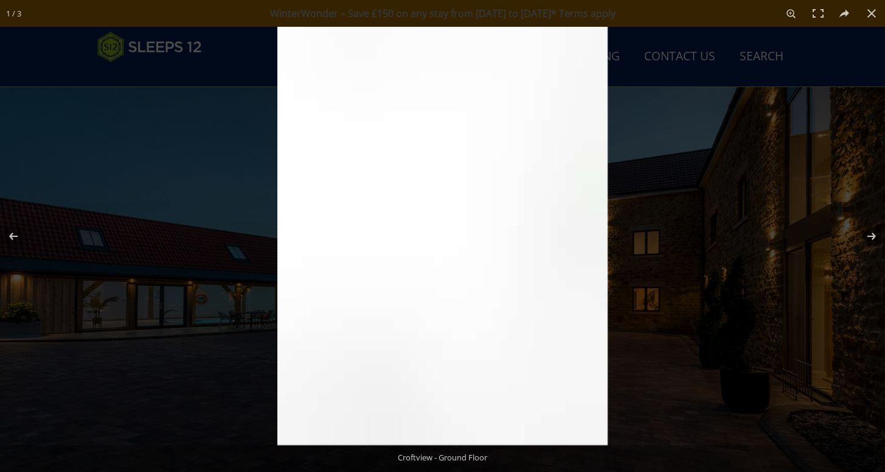
scroll to position [446, 0]
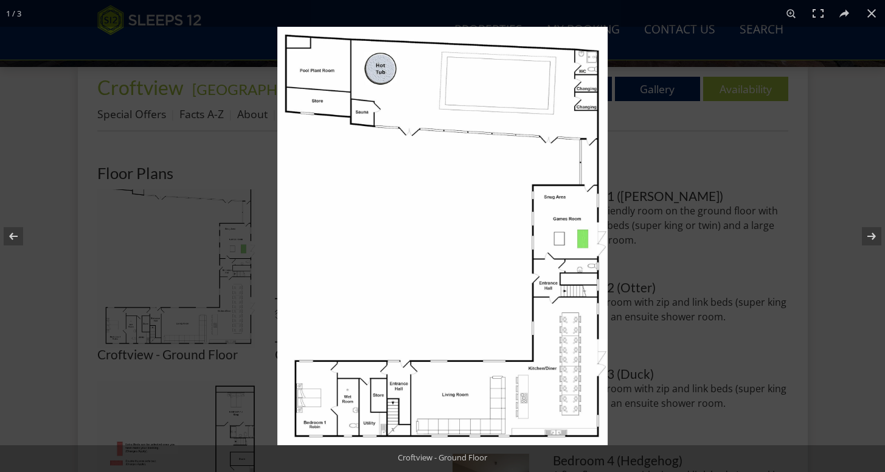
click at [419, 271] on img at bounding box center [442, 236] width 330 height 418
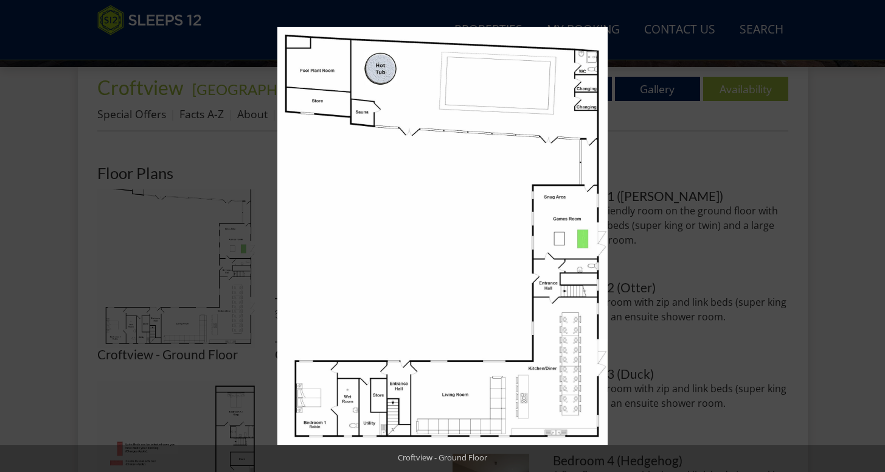
click at [419, 270] on img at bounding box center [442, 236] width 330 height 418
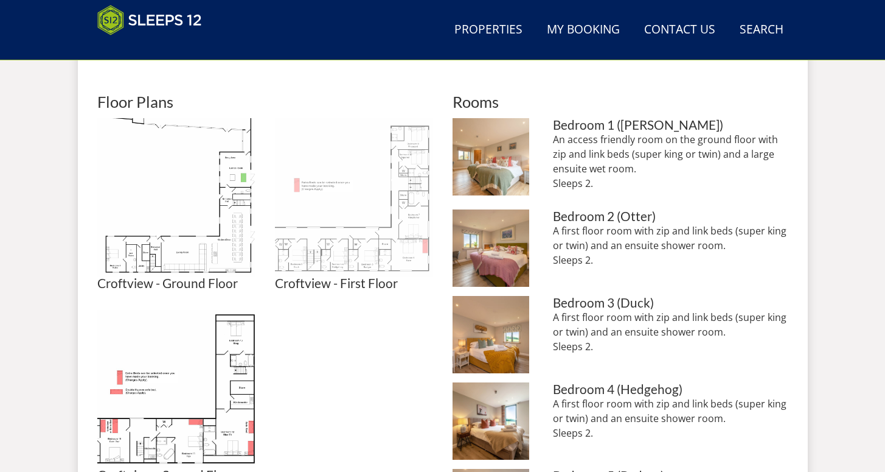
scroll to position [532, 0]
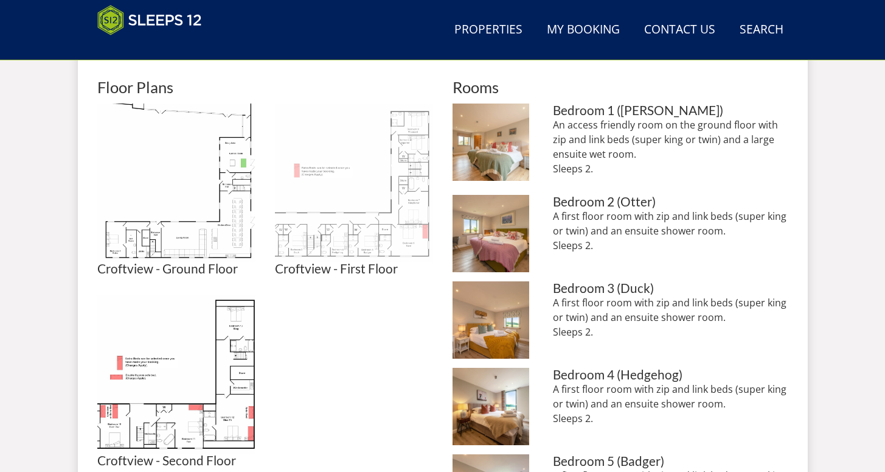
click at [381, 242] on img at bounding box center [354, 182] width 158 height 158
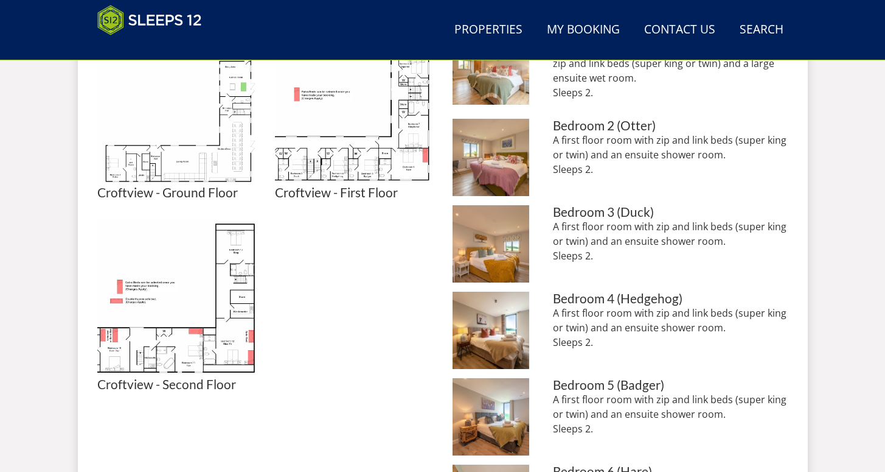
scroll to position [639, 0]
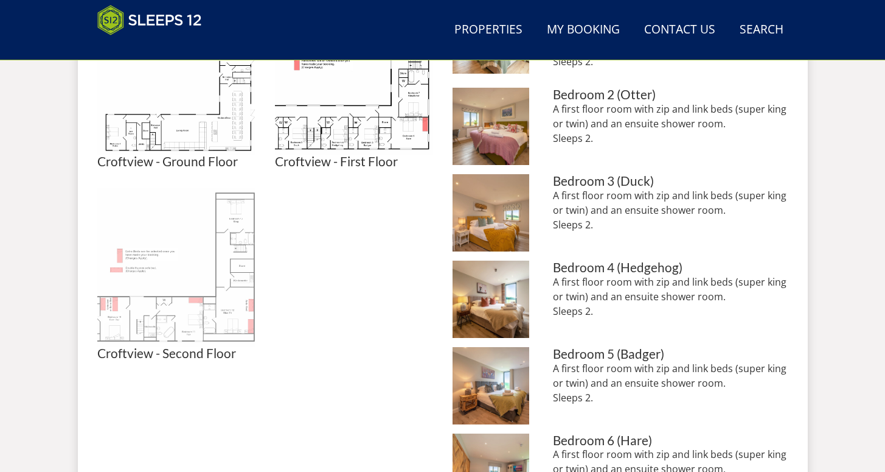
click at [216, 251] on img at bounding box center [176, 267] width 158 height 158
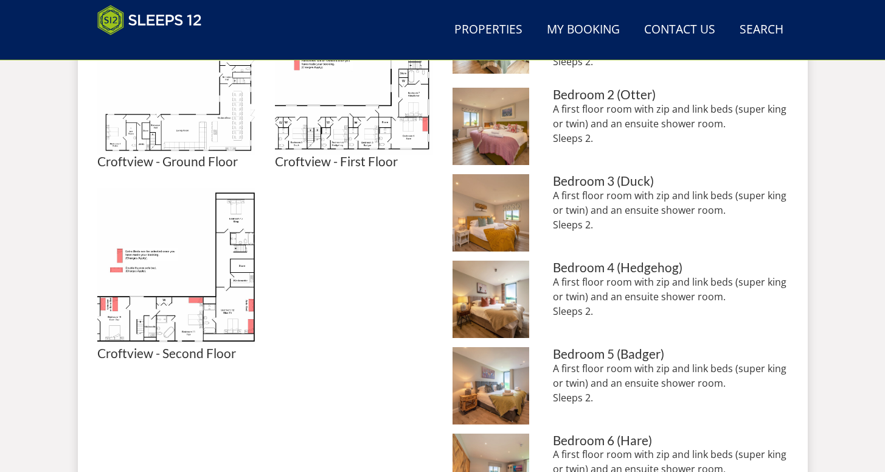
scroll to position [546, 0]
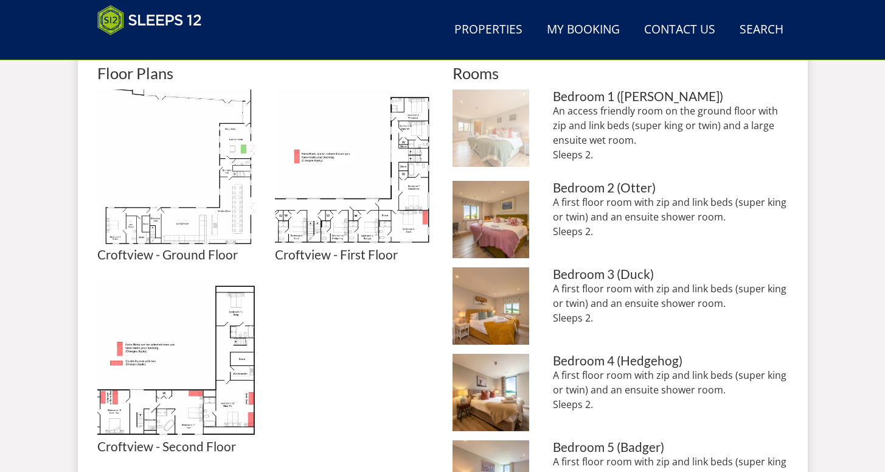
click at [501, 132] on img at bounding box center [491, 127] width 77 height 77
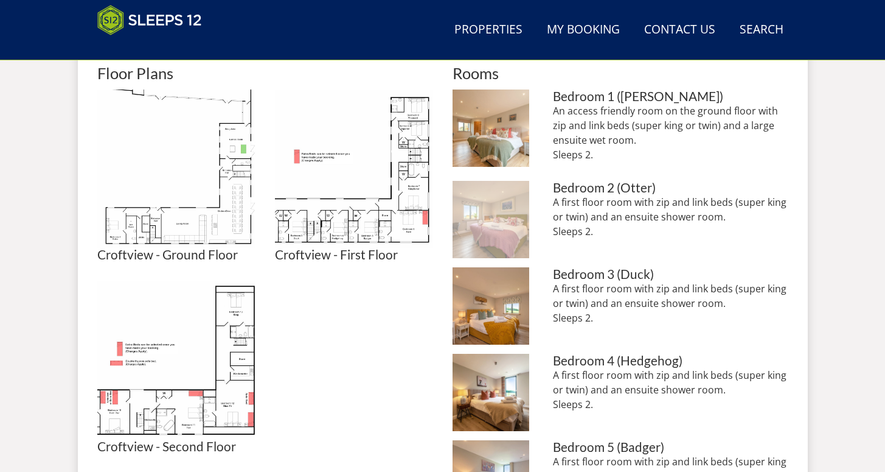
click at [500, 224] on img at bounding box center [491, 219] width 77 height 77
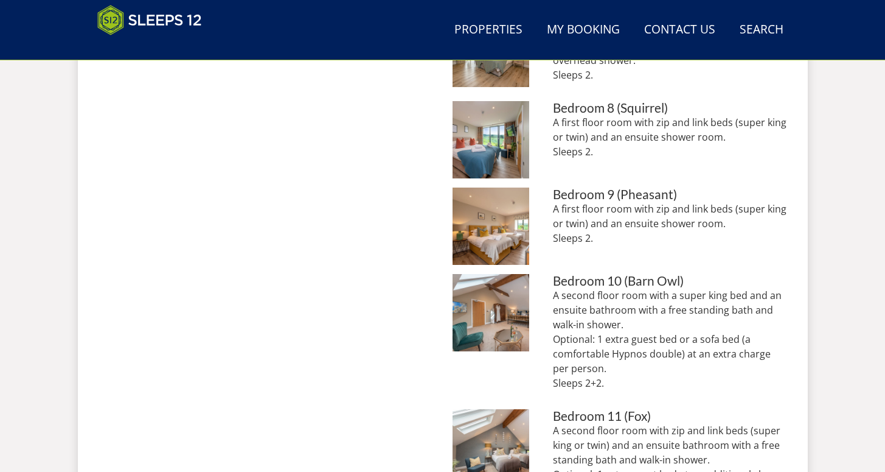
scroll to position [1204, 0]
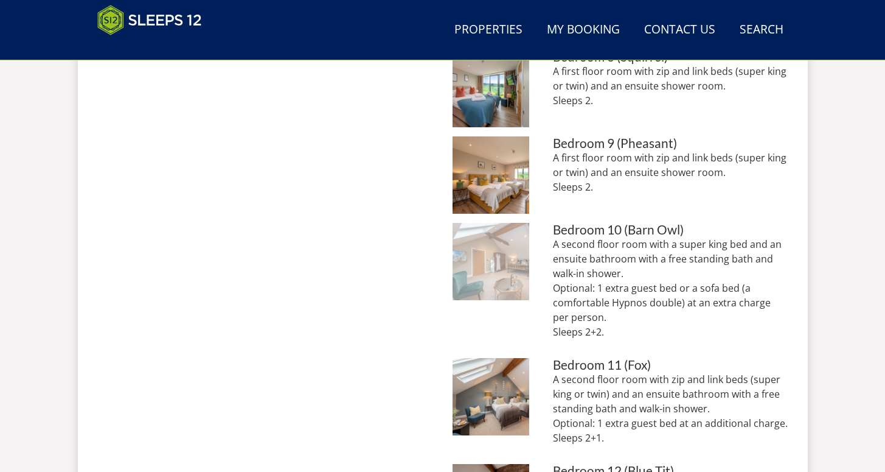
click at [485, 276] on img at bounding box center [491, 261] width 77 height 77
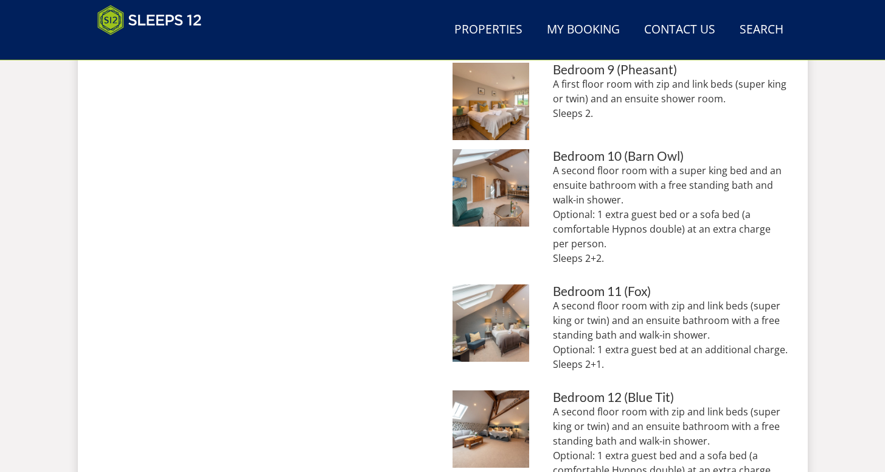
scroll to position [1356, 0]
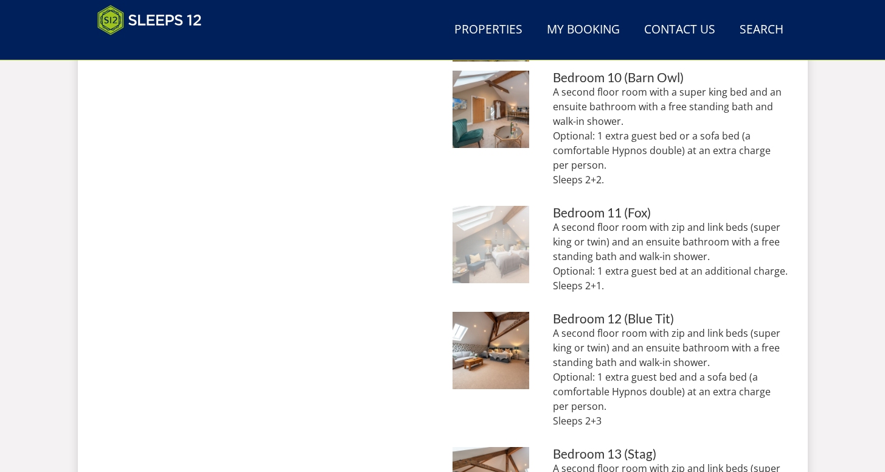
click at [480, 274] on img at bounding box center [491, 244] width 77 height 77
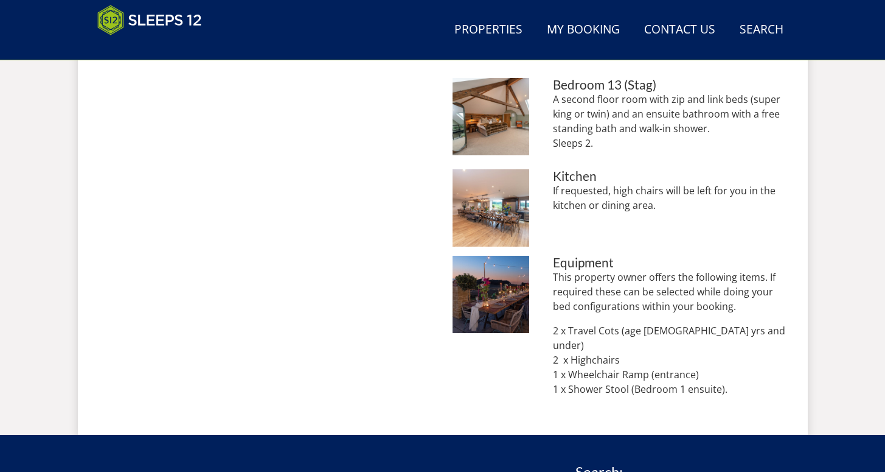
scroll to position [1732, 0]
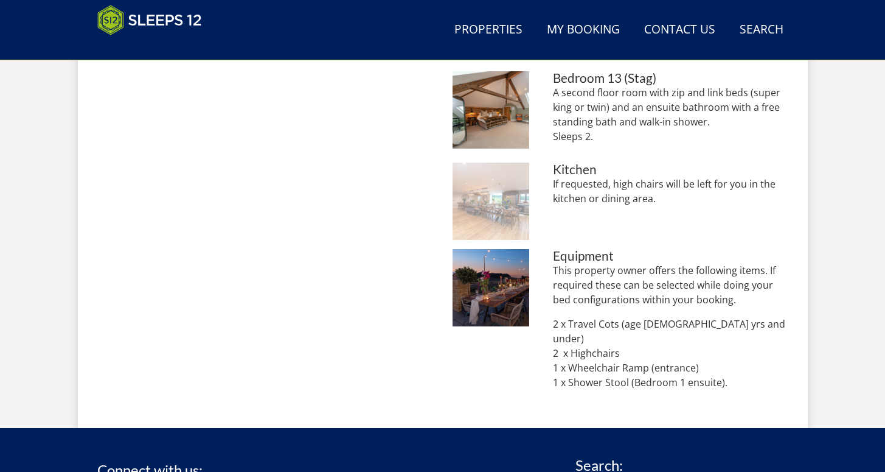
click at [492, 217] on img at bounding box center [491, 200] width 77 height 77
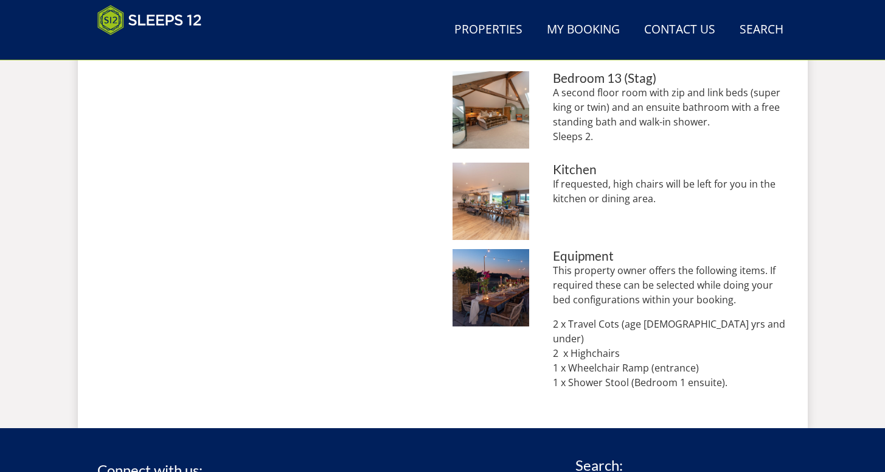
click at [506, 145] on img at bounding box center [491, 109] width 77 height 77
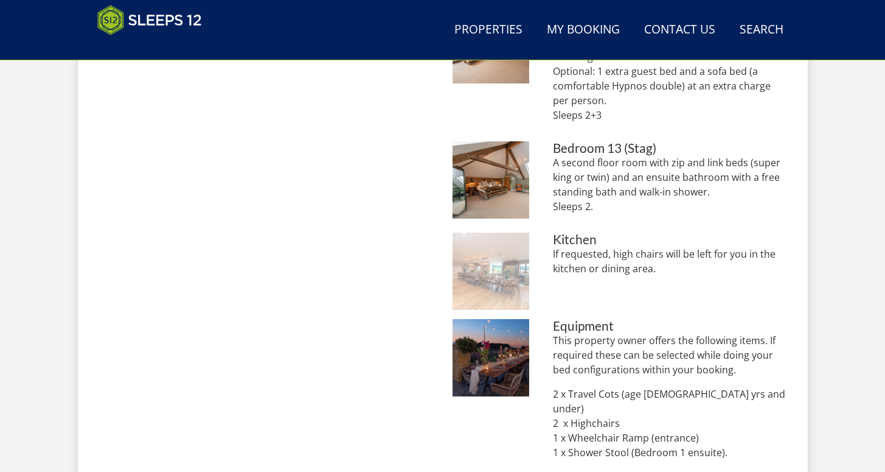
scroll to position [1527, 0]
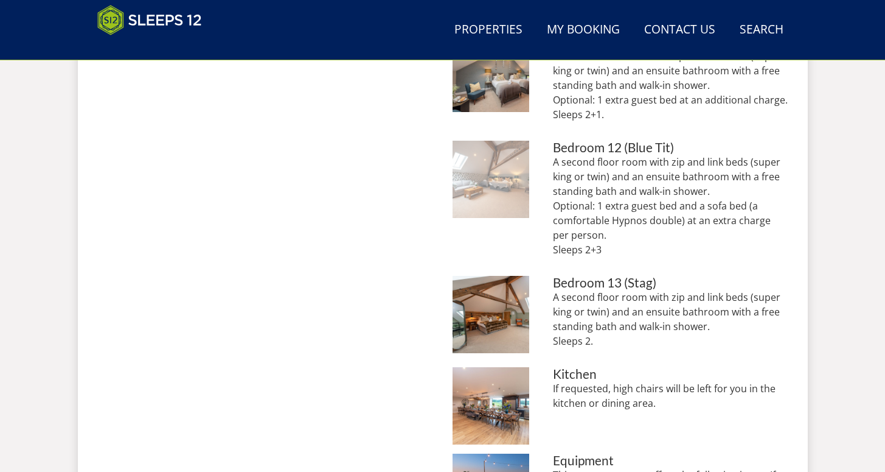
click at [504, 162] on img at bounding box center [491, 179] width 77 height 77
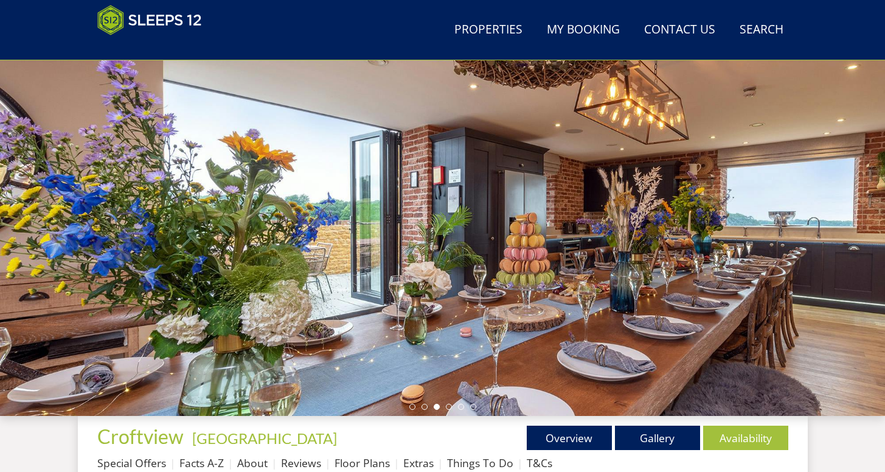
scroll to position [417, 0]
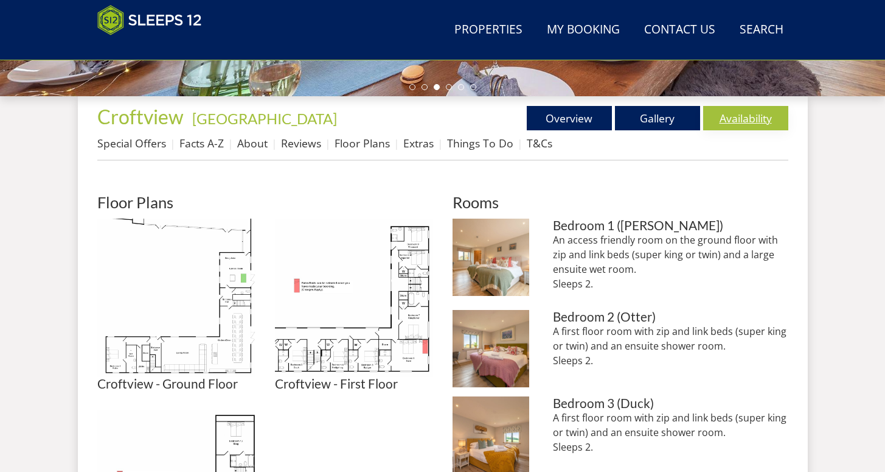
click at [748, 114] on link "Availability" at bounding box center [745, 118] width 85 height 24
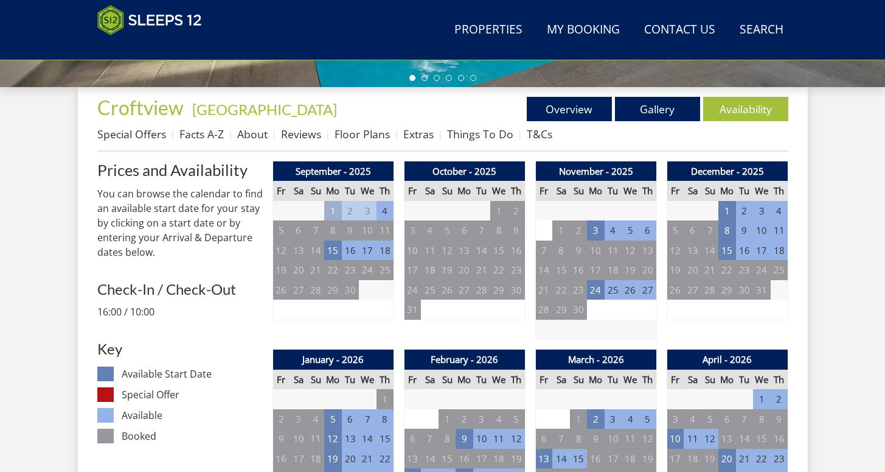
scroll to position [534, 0]
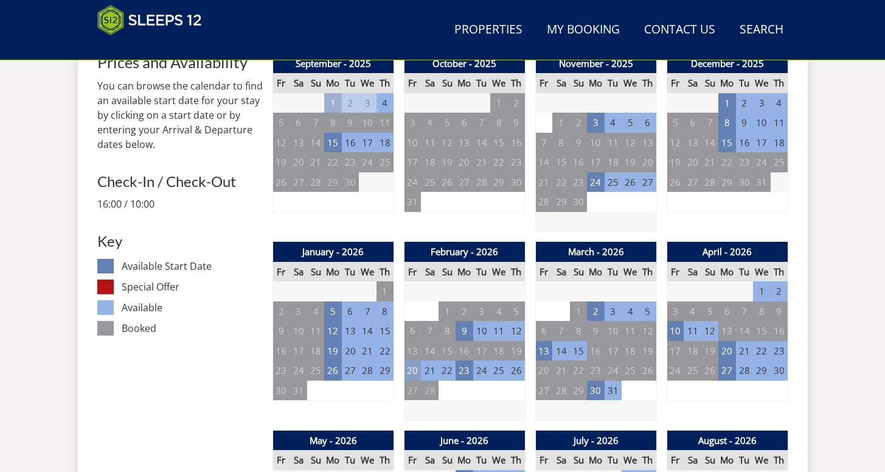
click at [408, 375] on td "20" at bounding box center [412, 370] width 17 height 20
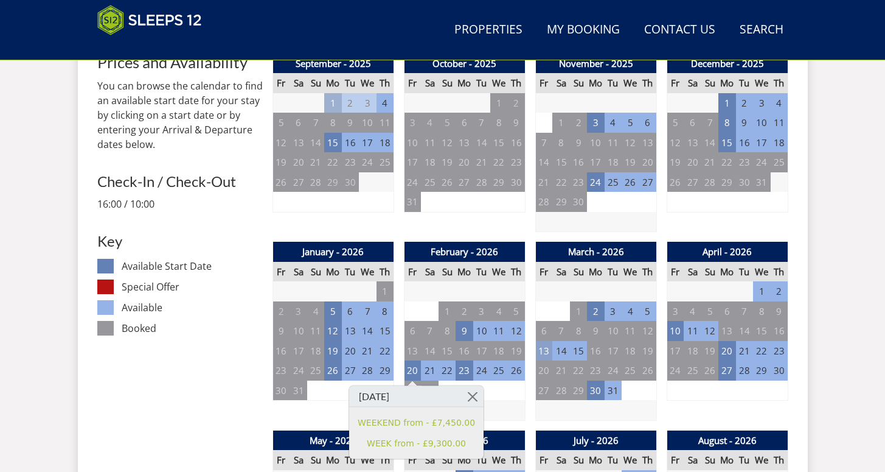
click at [542, 351] on td "13" at bounding box center [544, 351] width 17 height 20
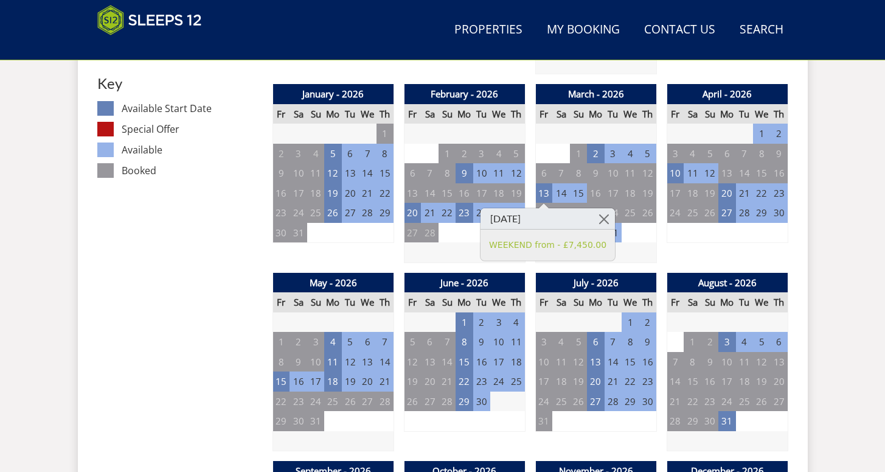
scroll to position [713, 0]
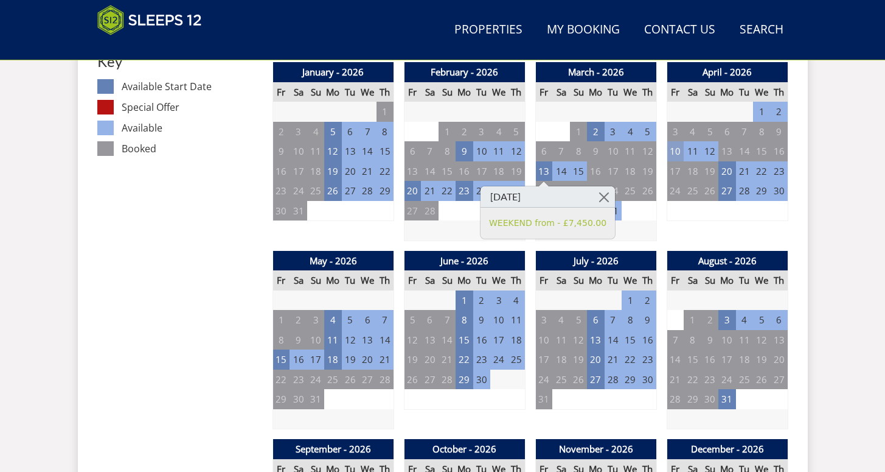
click at [677, 147] on td "10" at bounding box center [675, 151] width 17 height 20
